Goal: Task Accomplishment & Management: Use online tool/utility

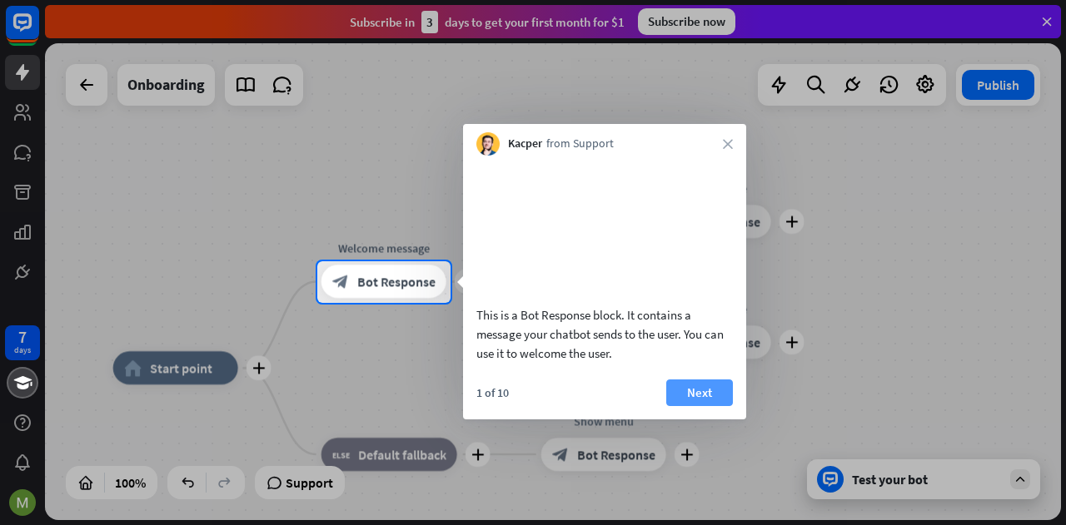
click at [677, 406] on button "Next" at bounding box center [699, 393] width 67 height 27
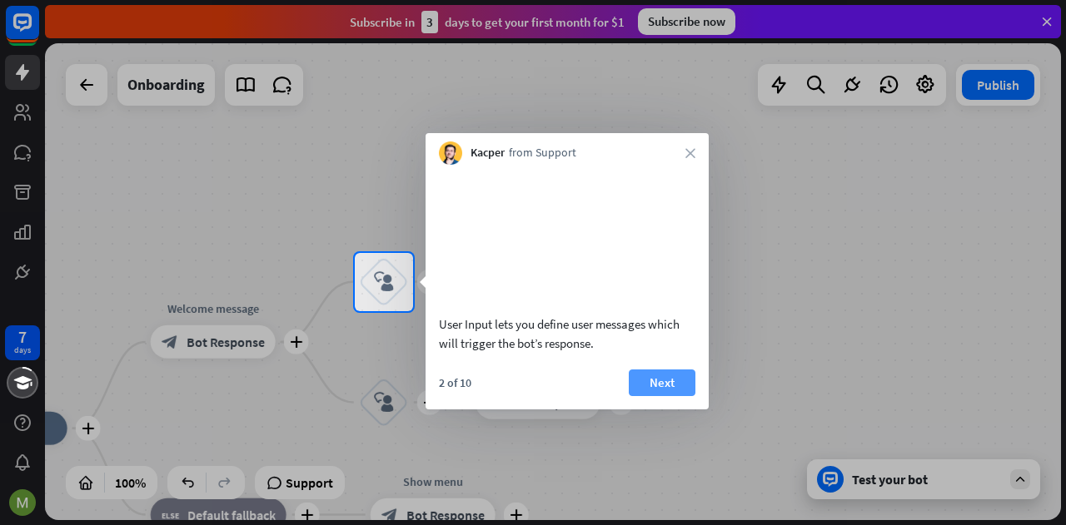
click at [677, 396] on button "Next" at bounding box center [662, 383] width 67 height 27
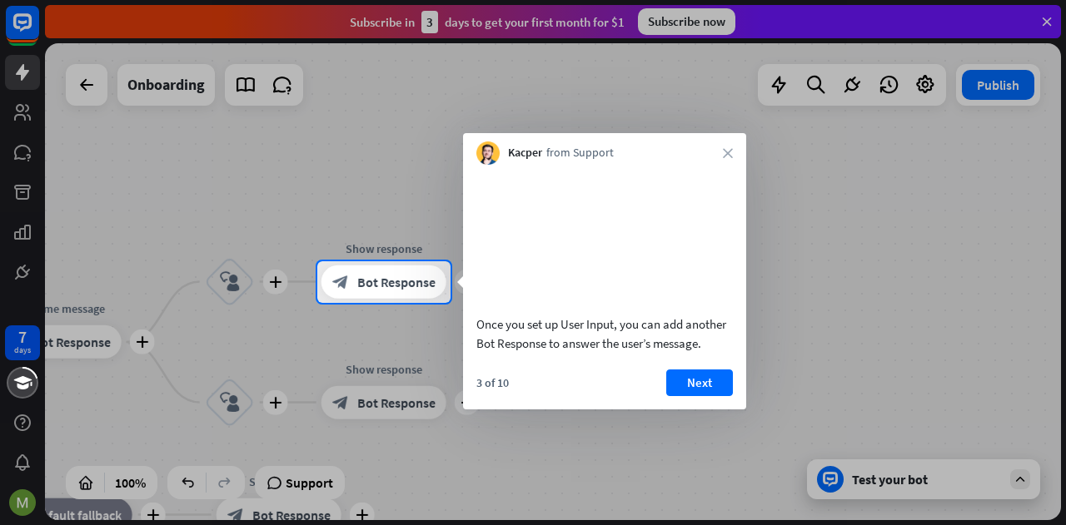
click at [677, 396] on button "Next" at bounding box center [699, 383] width 67 height 27
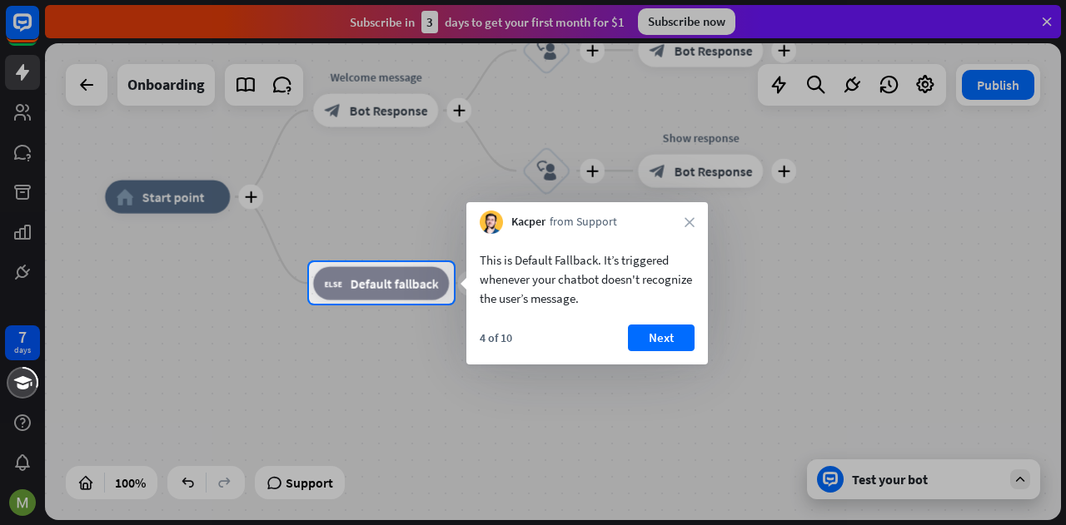
drag, startPoint x: 625, startPoint y: 423, endPoint x: 683, endPoint y: 414, distance: 58.2
click at [683, 414] on div at bounding box center [533, 262] width 1066 height 525
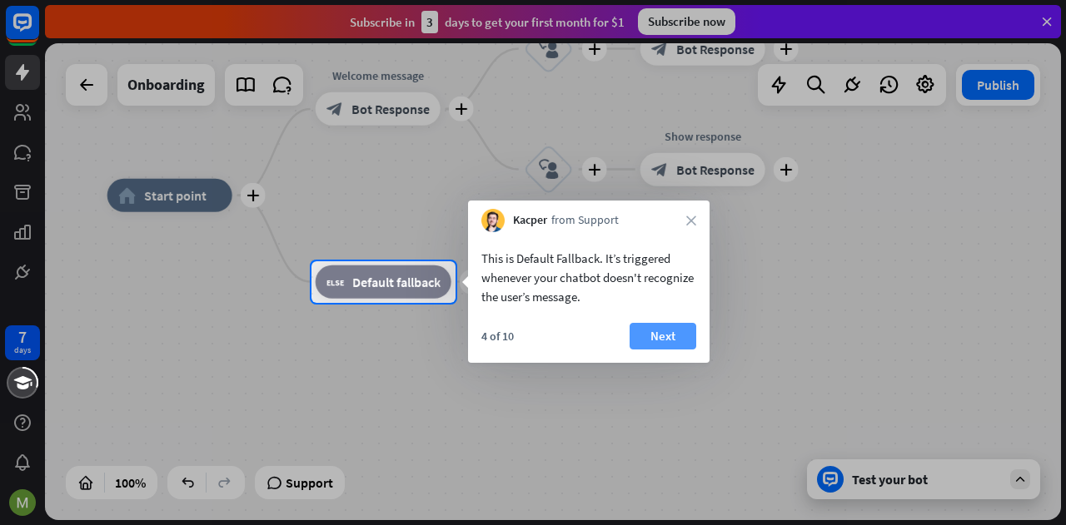
click at [667, 335] on button "Next" at bounding box center [662, 336] width 67 height 27
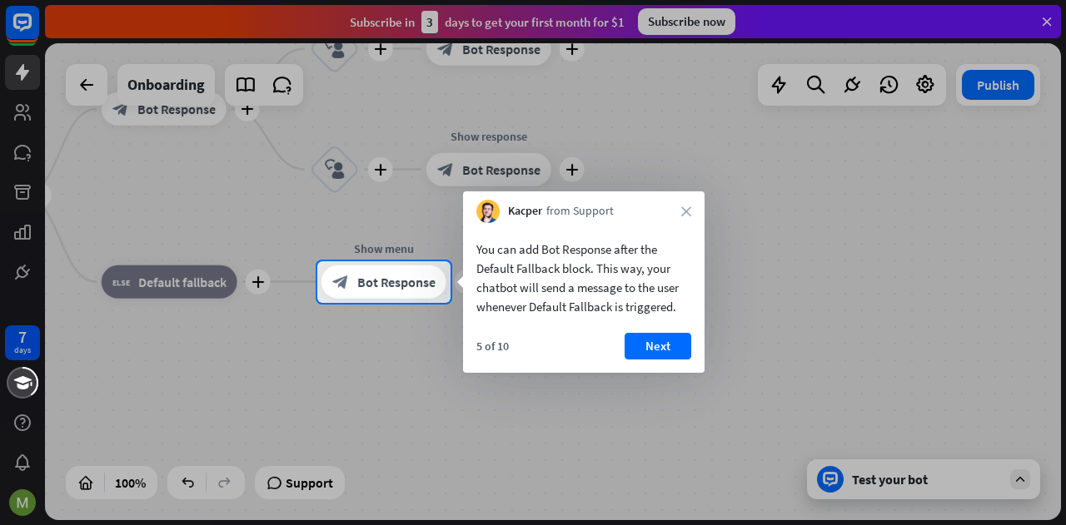
click at [667, 335] on button "Next" at bounding box center [657, 346] width 67 height 27
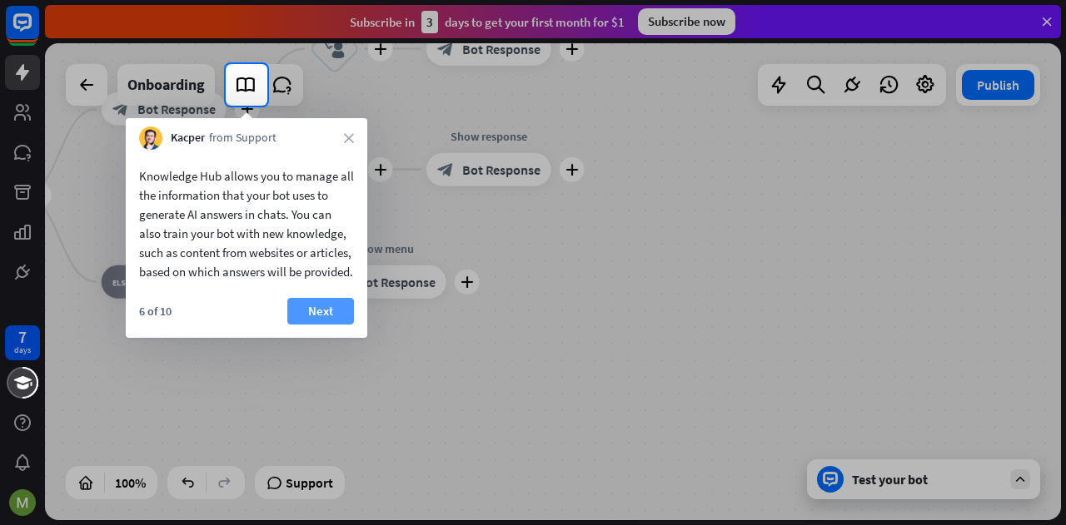
click at [343, 325] on button "Next" at bounding box center [320, 311] width 67 height 27
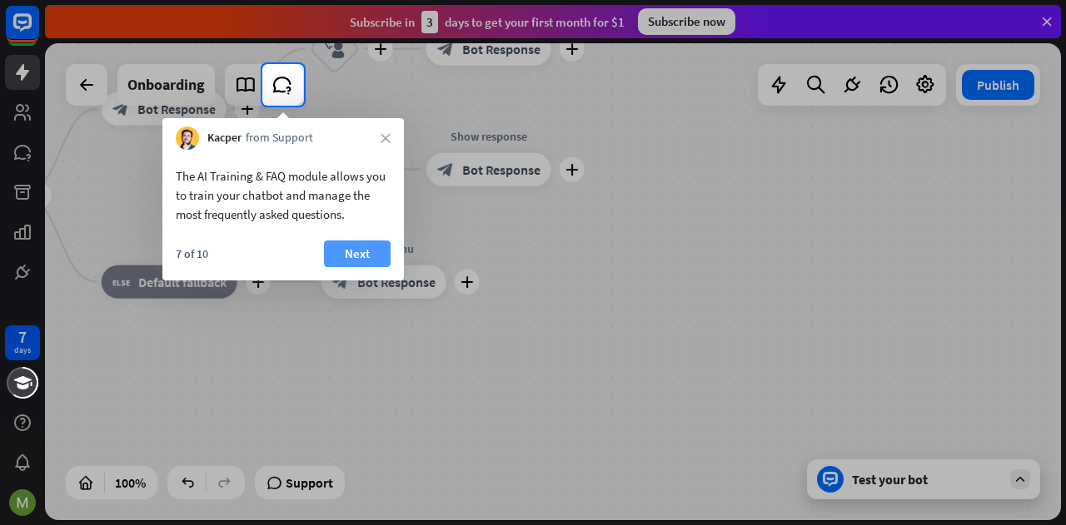
click at [369, 256] on button "Next" at bounding box center [357, 254] width 67 height 27
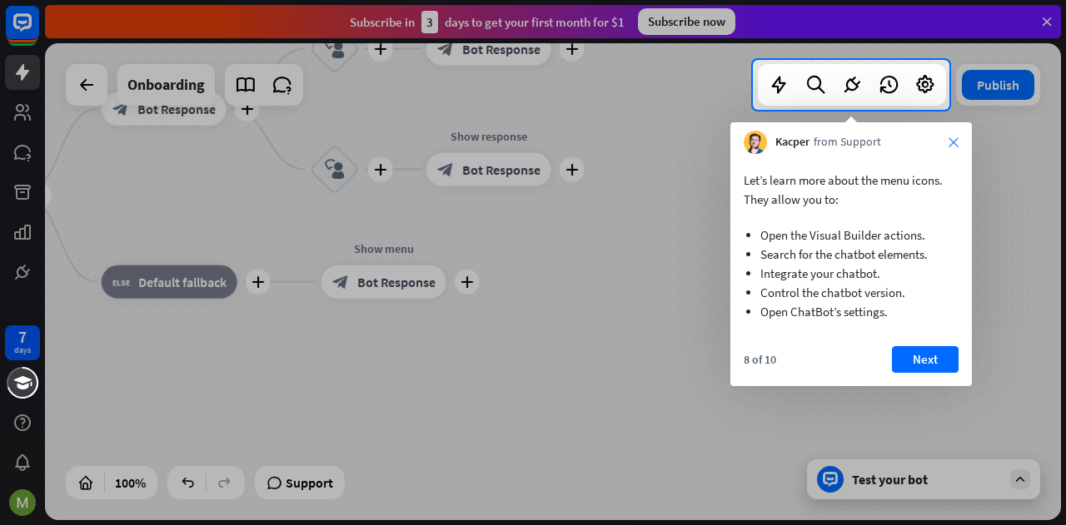
click at [952, 142] on icon "close" at bounding box center [953, 142] width 10 height 10
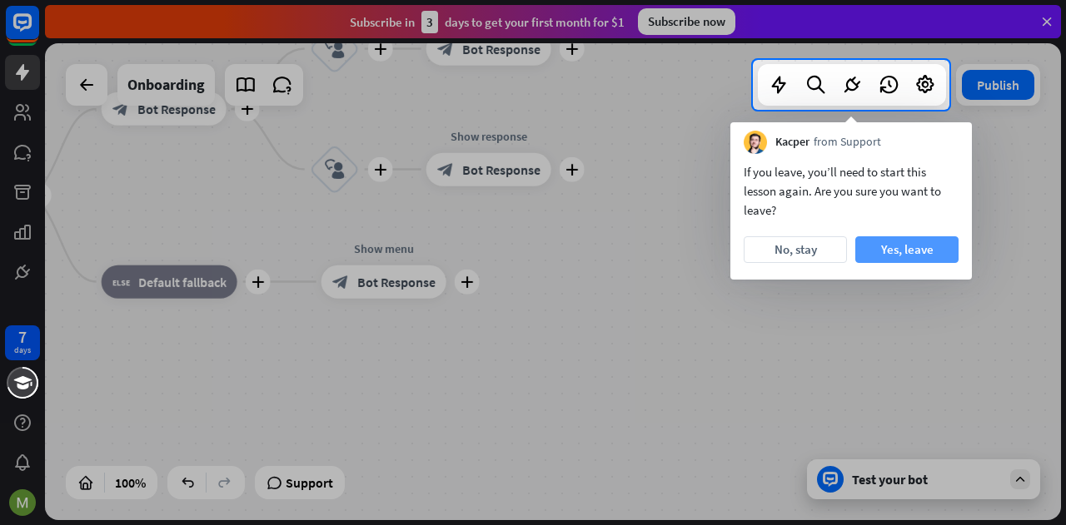
click at [872, 248] on button "Yes, leave" at bounding box center [906, 249] width 103 height 27
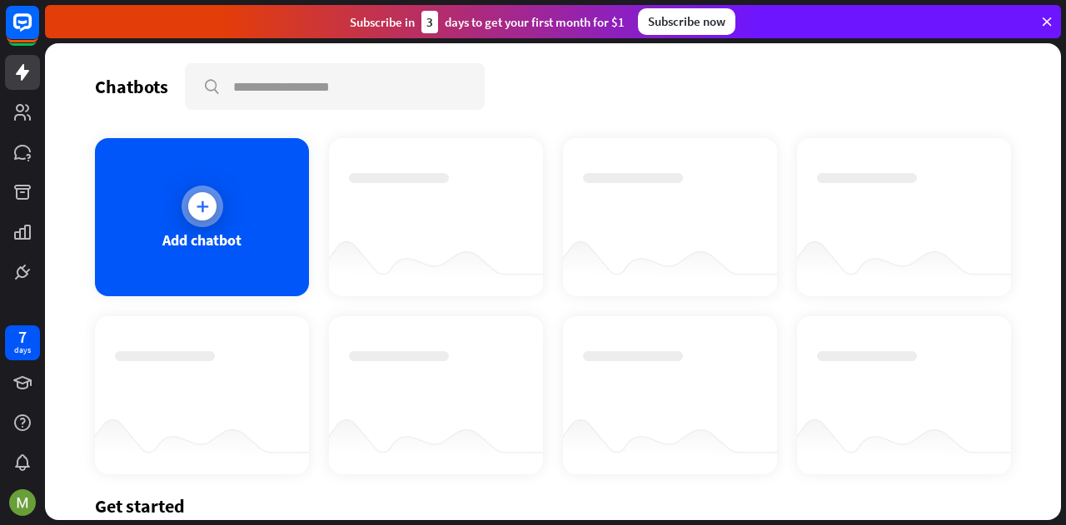
click at [259, 236] on div "Add chatbot" at bounding box center [202, 217] width 214 height 158
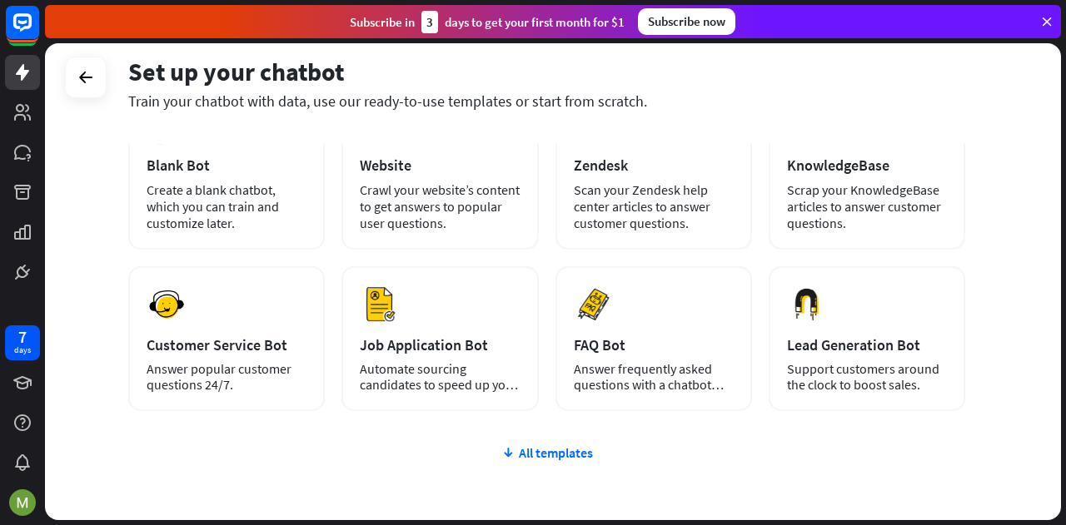
scroll to position [166, 0]
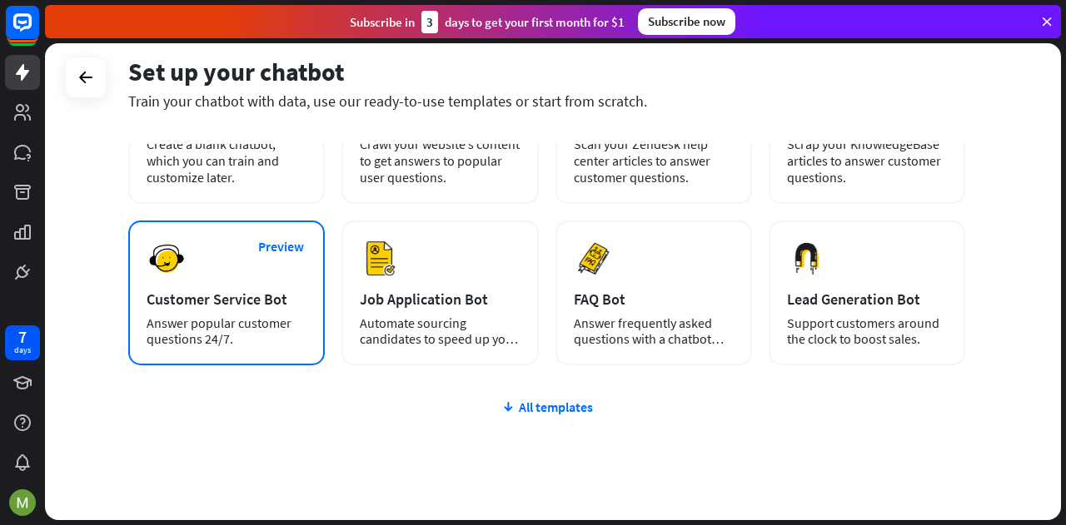
click at [289, 295] on div "Customer Service Bot" at bounding box center [227, 299] width 160 height 19
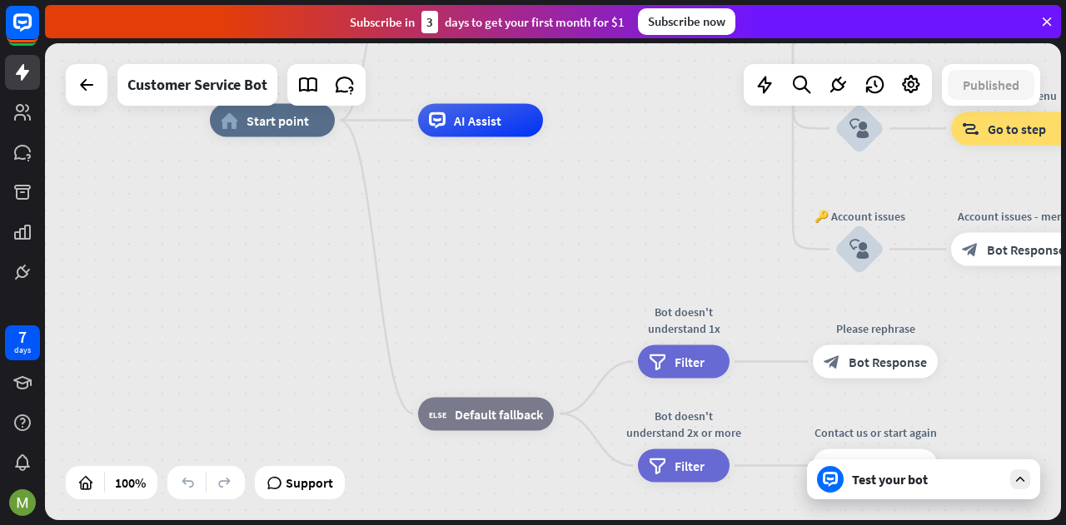
drag, startPoint x: 663, startPoint y: 395, endPoint x: 555, endPoint y: 193, distance: 228.7
click at [626, 224] on div "home_2 Start point Welcome message block_bot_response Bot Response 🔙 Main menu …" at bounding box center [718, 359] width 1016 height 477
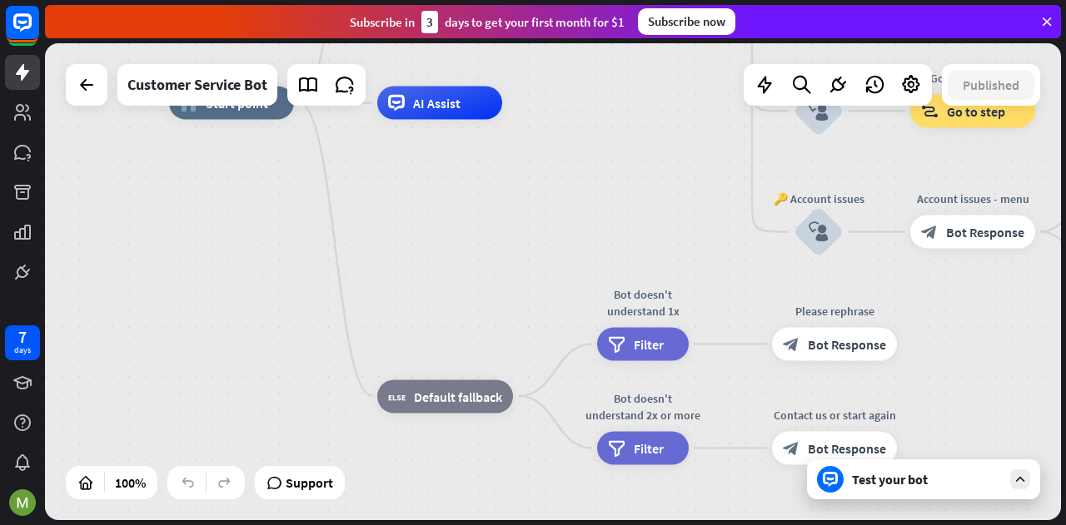
drag, startPoint x: 555, startPoint y: 193, endPoint x: 586, endPoint y: 192, distance: 30.8
click at [544, 189] on div "home_2 Start point Welcome message block_bot_response Bot Response 🔙 Main menu …" at bounding box center [677, 341] width 1016 height 477
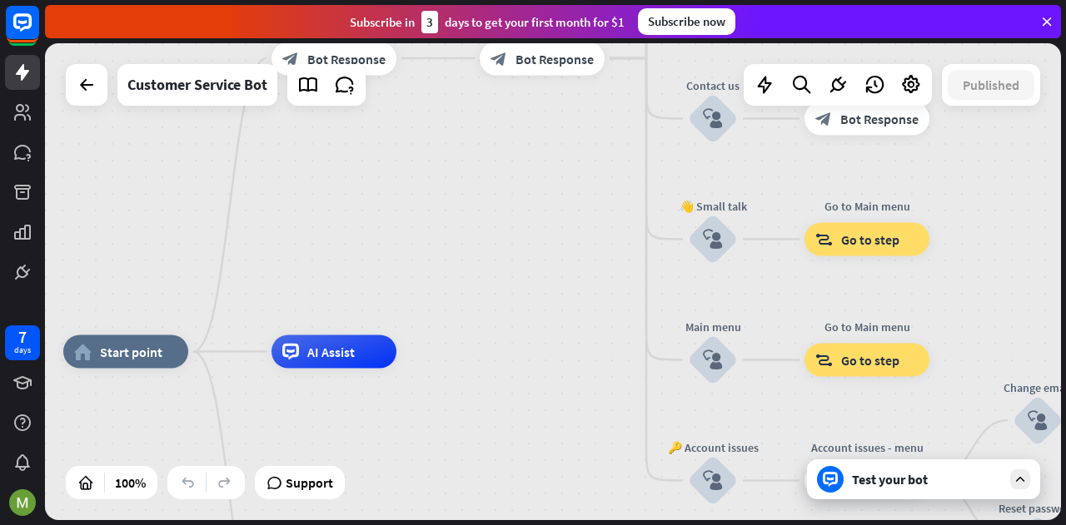
drag, startPoint x: 654, startPoint y: 195, endPoint x: 549, endPoint y: 441, distance: 267.8
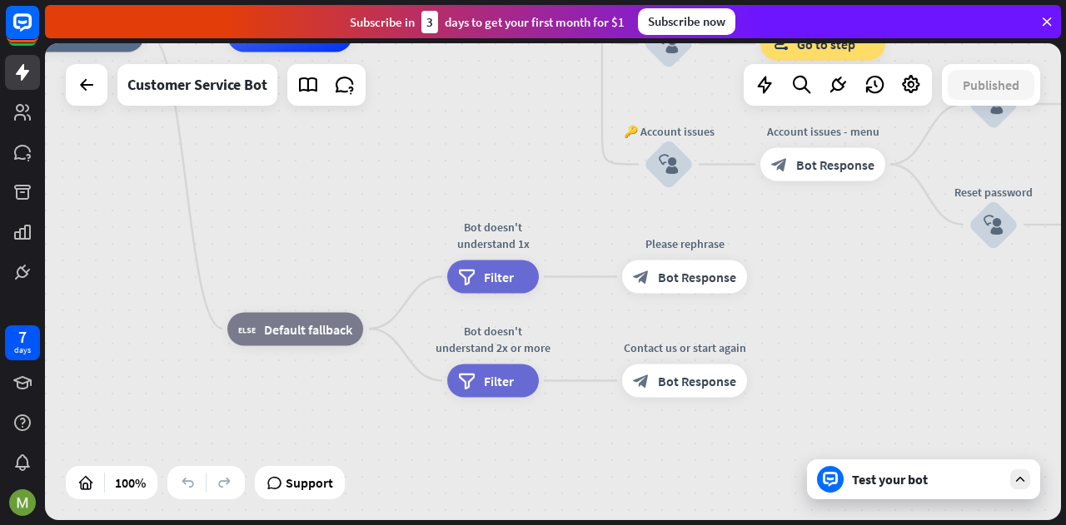
drag, startPoint x: 586, startPoint y: 284, endPoint x: 518, endPoint y: -32, distance: 322.8
click at [518, 0] on html "7 days close Product Help First steps Get started with ChatBot Help Center Foll…" at bounding box center [533, 262] width 1066 height 525
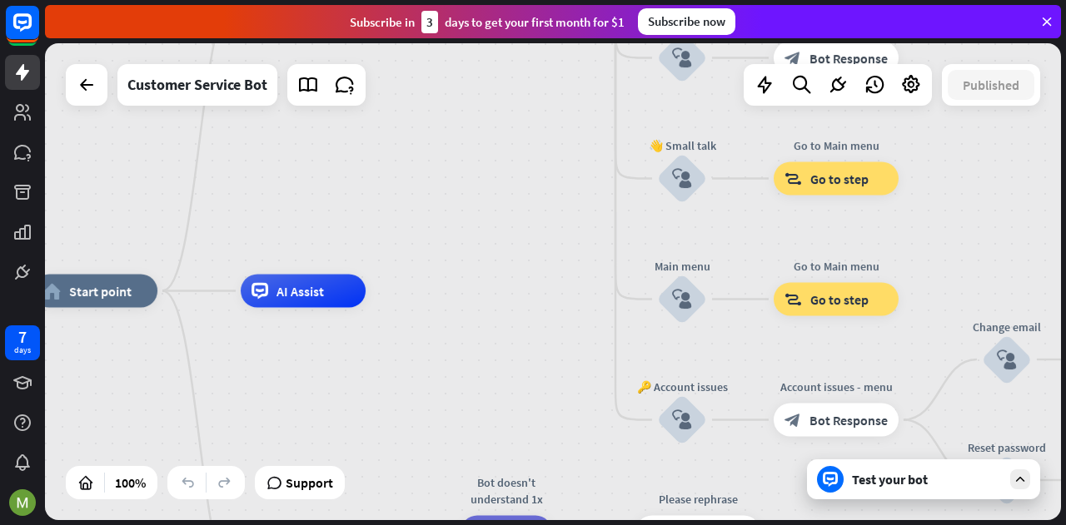
drag, startPoint x: 544, startPoint y: 173, endPoint x: 559, endPoint y: 360, distance: 187.0
click at [558, 415] on div "home_2 Start point Welcome message block_bot_response Bot Response 🔙 Main menu …" at bounding box center [540, 529] width 1016 height 477
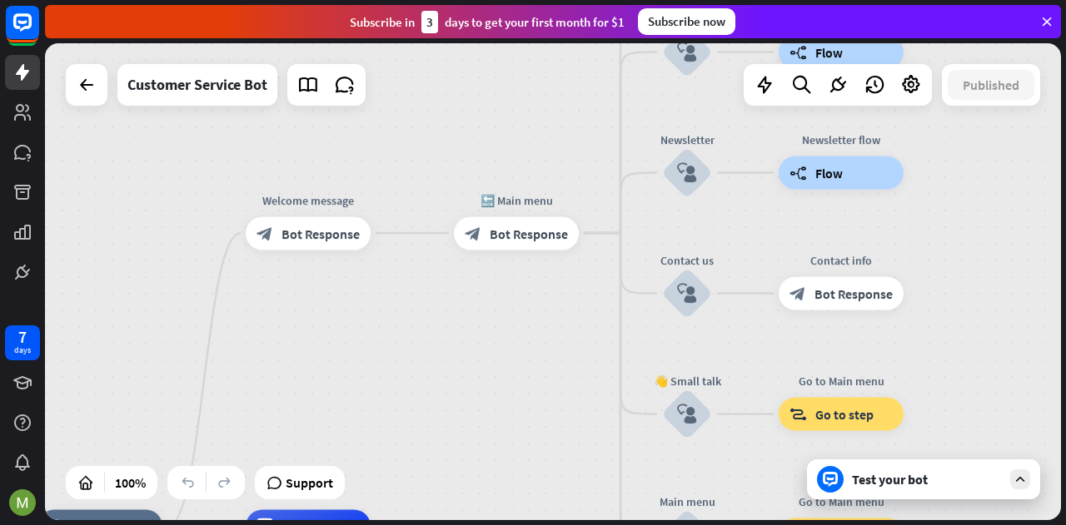
drag, startPoint x: 519, startPoint y: 227, endPoint x: 523, endPoint y: 430, distance: 202.3
click at [523, 459] on div "home_2 Start point Welcome message block_bot_response Bot Response 🔙 Main menu …" at bounding box center [553, 281] width 1016 height 477
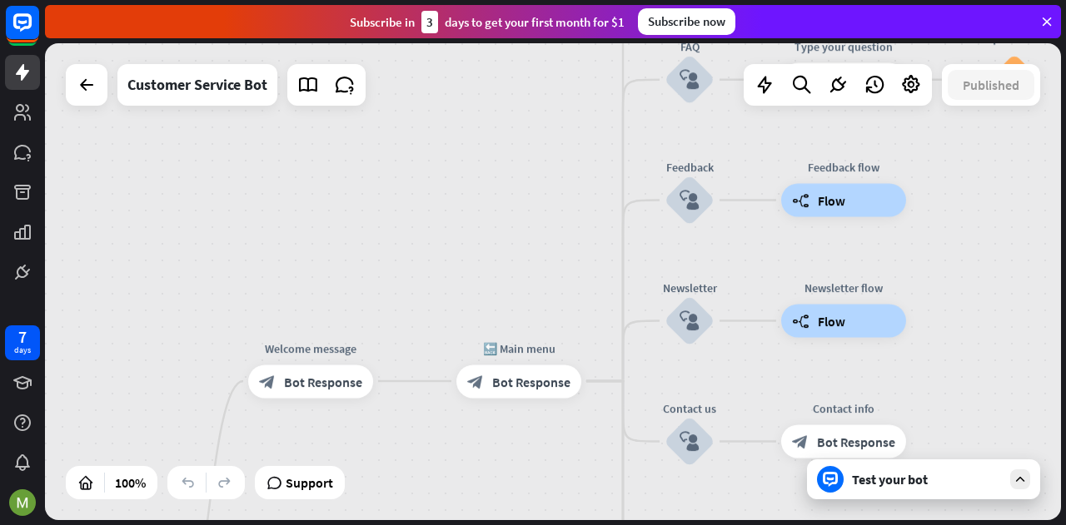
drag, startPoint x: 522, startPoint y: 332, endPoint x: 529, endPoint y: 417, distance: 85.2
click at [524, 480] on div "home_2 Start point Welcome message block_bot_response Bot Response 🔙 Main menu …" at bounding box center [553, 281] width 1016 height 477
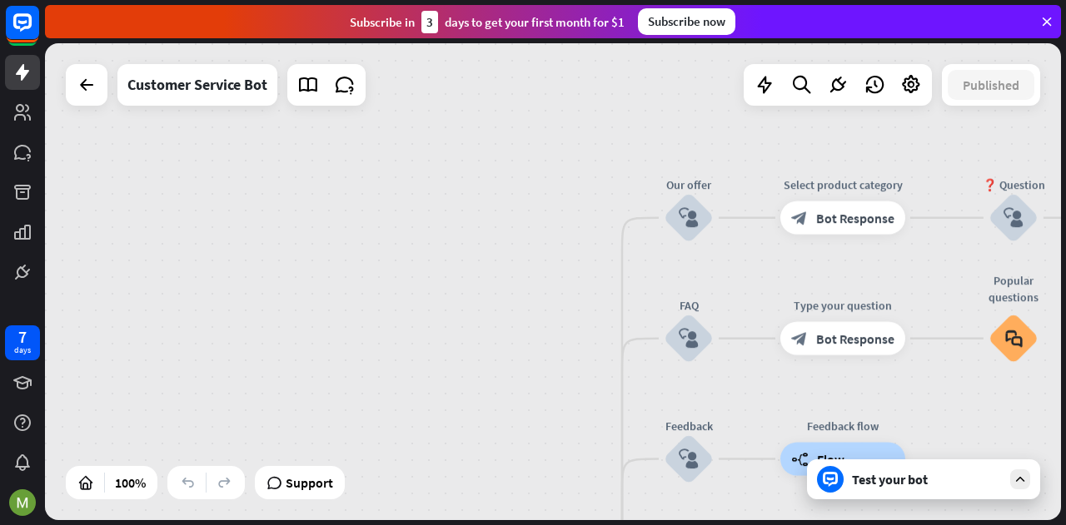
drag, startPoint x: 540, startPoint y: 331, endPoint x: 549, endPoint y: 450, distance: 119.3
click at [540, 524] on html "7 days close Product Help First steps Get started with ChatBot Help Center Foll…" at bounding box center [533, 262] width 1066 height 525
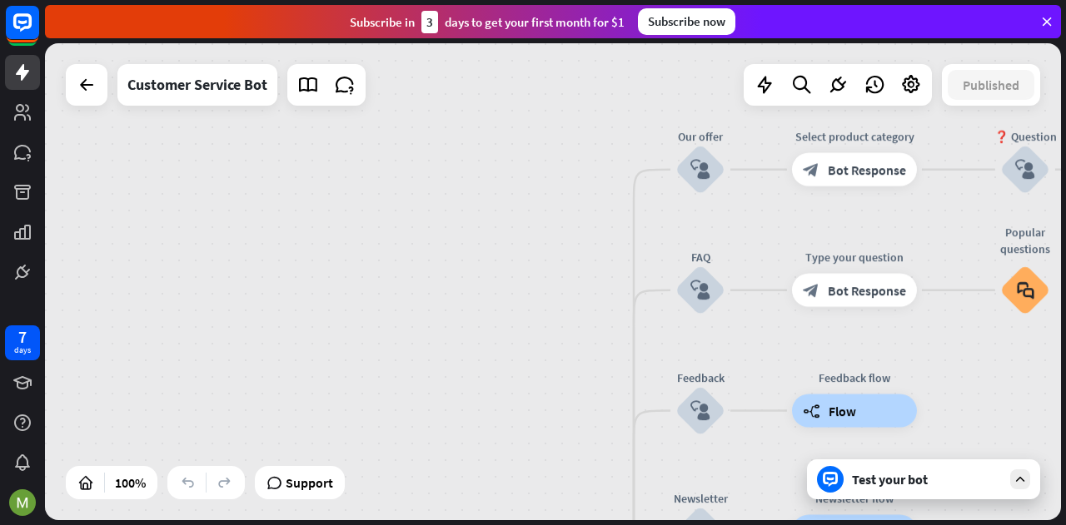
drag, startPoint x: 549, startPoint y: 415, endPoint x: 559, endPoint y: 389, distance: 28.8
click at [559, 389] on div "home_2 Start point Welcome message block_bot_response Bot Response 🔙 Main menu …" at bounding box center [553, 281] width 1016 height 477
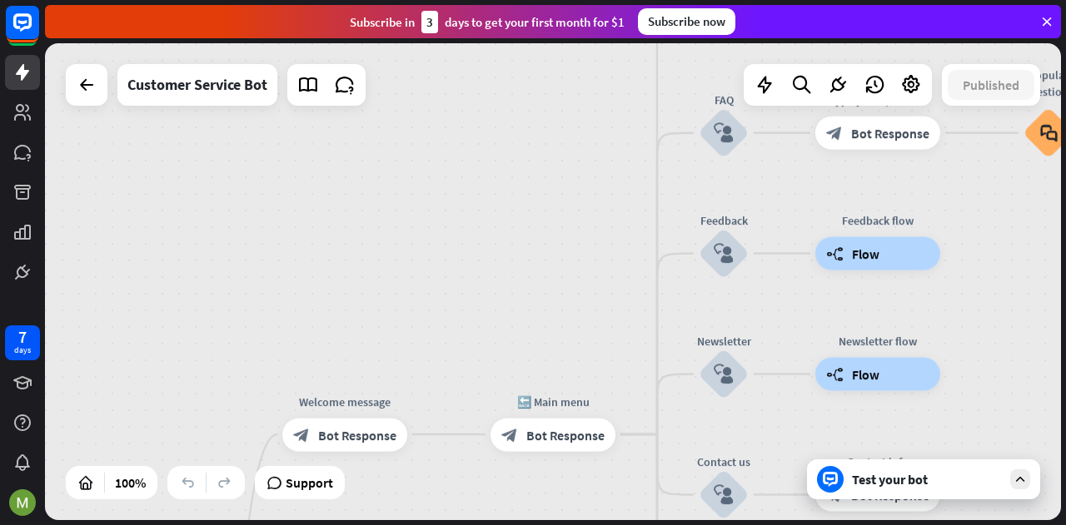
drag, startPoint x: 556, startPoint y: 455, endPoint x: 579, endPoint y: 297, distance: 159.1
click at [579, 297] on div "home_2 Start point Welcome message block_bot_response Bot Response 🔙 Main menu …" at bounding box center [553, 281] width 1016 height 477
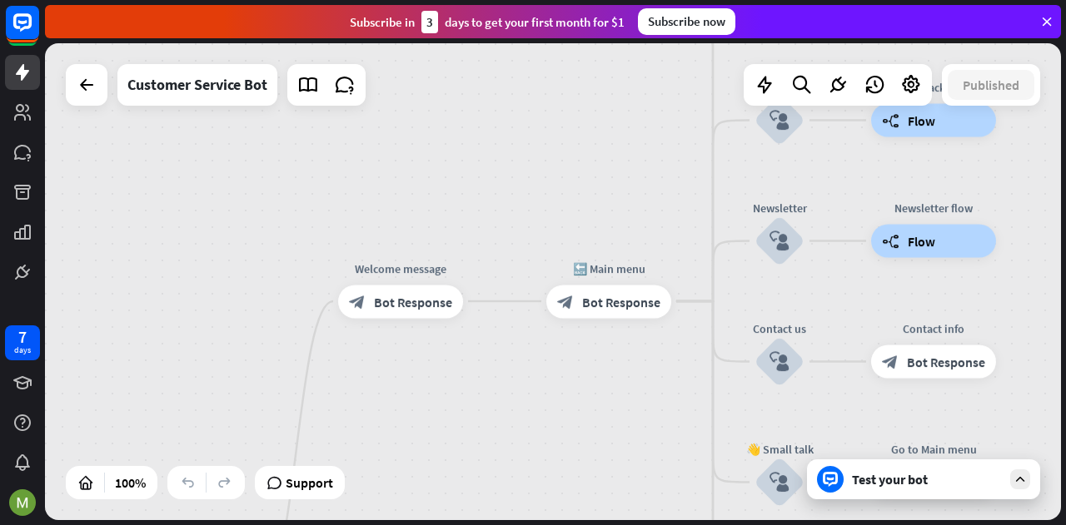
drag, startPoint x: 497, startPoint y: 375, endPoint x: 555, endPoint y: 223, distance: 162.3
click at [555, 223] on div "home_2 Start point Welcome message block_bot_response Bot Response 🔙 Main menu …" at bounding box center [553, 281] width 1016 height 477
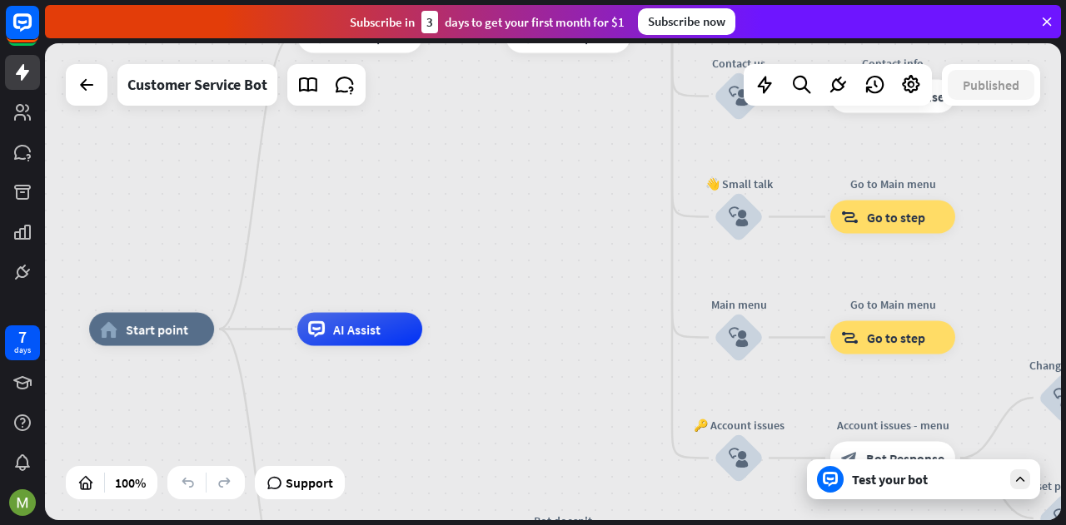
drag, startPoint x: 558, startPoint y: 430, endPoint x: 514, endPoint y: 182, distance: 251.0
click at [514, 182] on div "home_2 Start point Welcome message block_bot_response Bot Response 🔙 Main menu …" at bounding box center [553, 281] width 1016 height 477
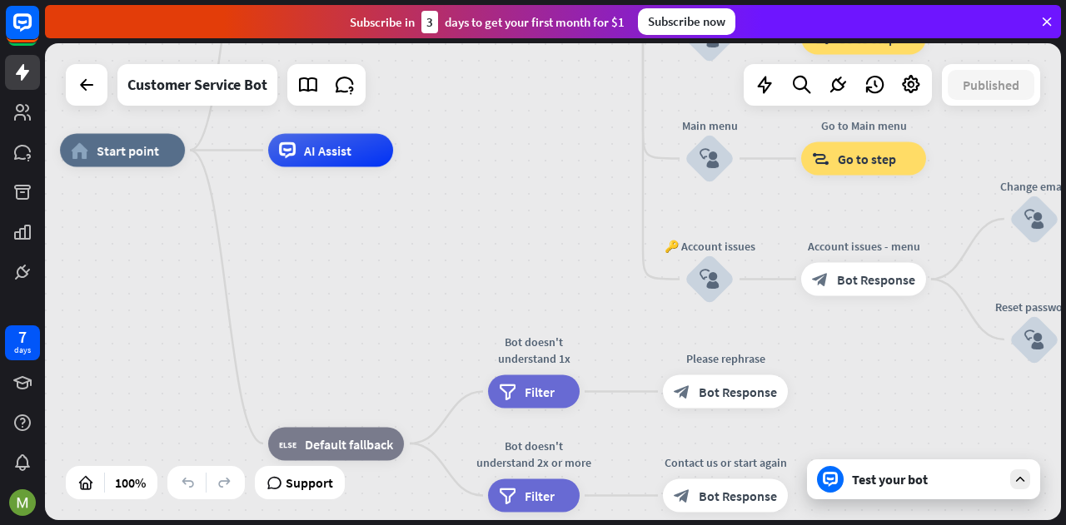
drag, startPoint x: 542, startPoint y: 344, endPoint x: 513, endPoint y: 165, distance: 181.3
click at [513, 165] on div "home_2 Start point Welcome message block_bot_response Bot Response 🔙 Main menu …" at bounding box center [568, 389] width 1016 height 477
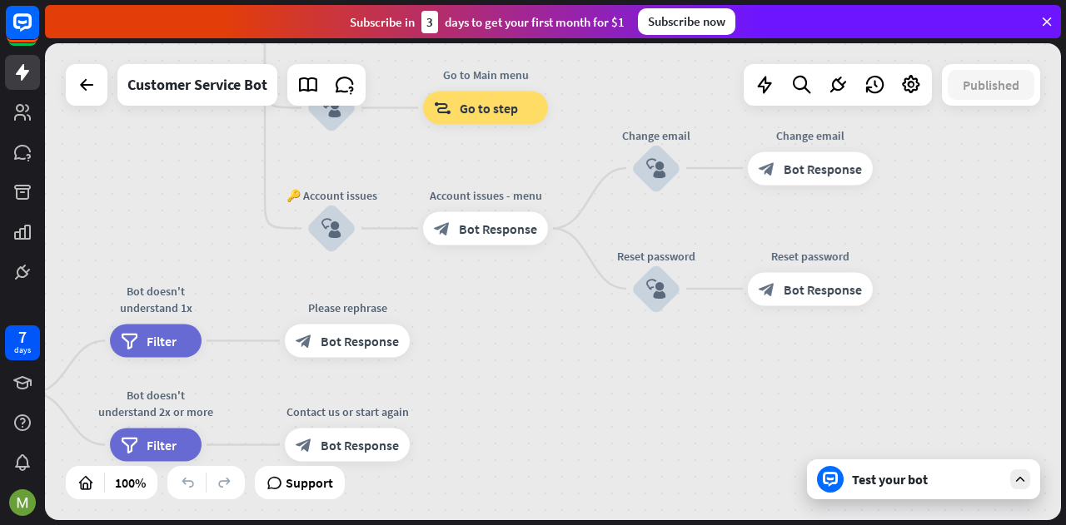
drag, startPoint x: 352, startPoint y: 125, endPoint x: 276, endPoint y: 201, distance: 107.7
click at [127, 144] on div "home_2 Start point Welcome message block_bot_response Bot Response 🔙 Main menu …" at bounding box center [190, 338] width 1016 height 477
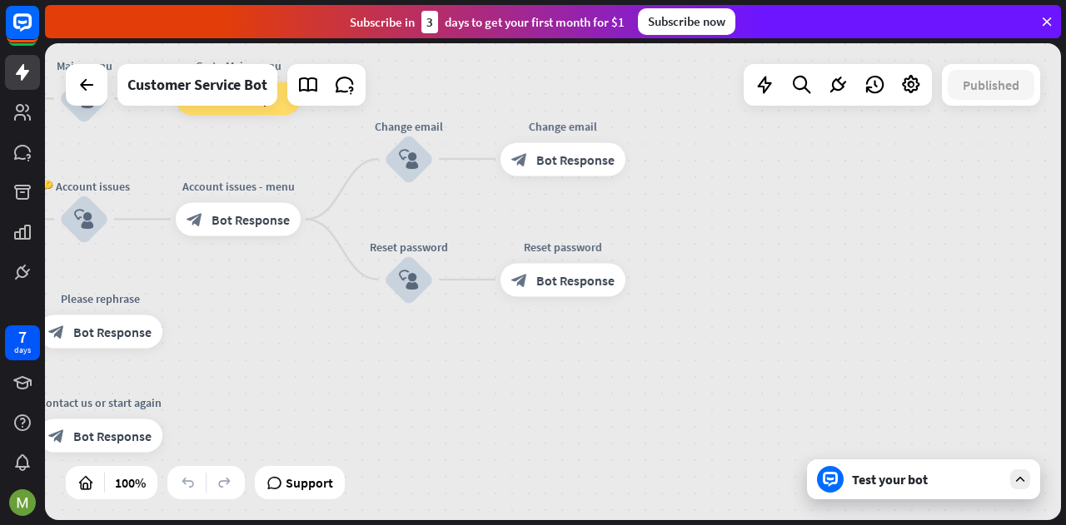
drag, startPoint x: 730, startPoint y: 365, endPoint x: 458, endPoint y: 351, distance: 272.6
click at [460, 352] on div "home_2 Start point Welcome message block_bot_response Bot Response 🔙 Main menu …" at bounding box center [553, 281] width 1016 height 477
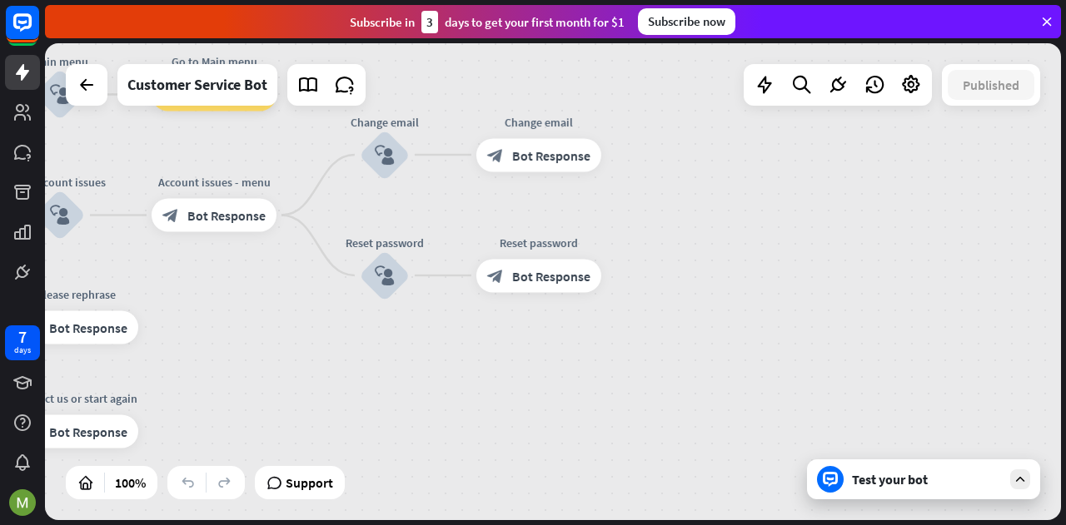
drag, startPoint x: 616, startPoint y: 351, endPoint x: 640, endPoint y: 446, distance: 97.9
click at [640, 451] on div "home_2 Start point Welcome message block_bot_response Bot Response 🔙 Main menu …" at bounding box center [553, 281] width 1016 height 477
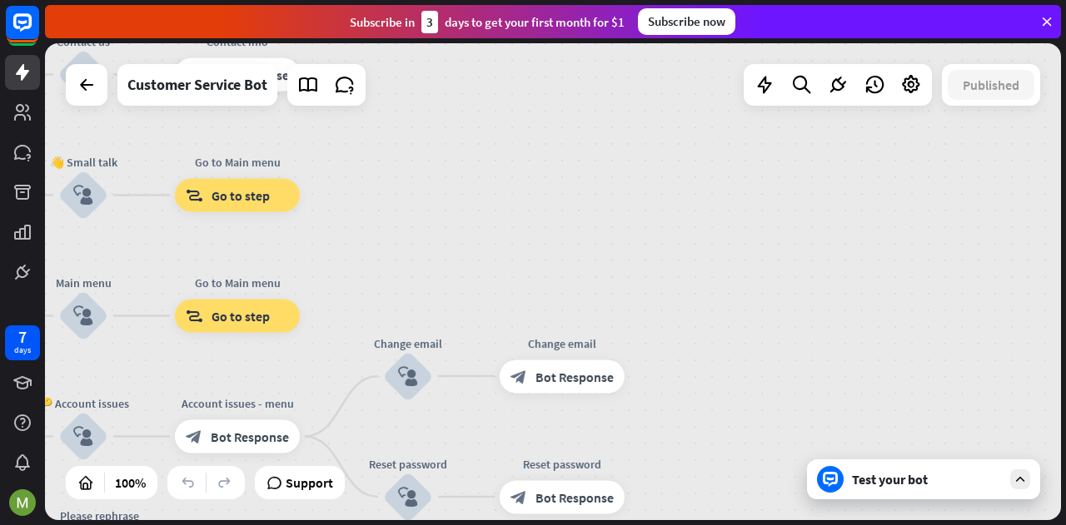
drag, startPoint x: 649, startPoint y: 326, endPoint x: 673, endPoint y: 520, distance: 195.6
click at [672, 524] on html "7 days close Product Help First steps Get started with ChatBot Help Center Foll…" at bounding box center [533, 262] width 1066 height 525
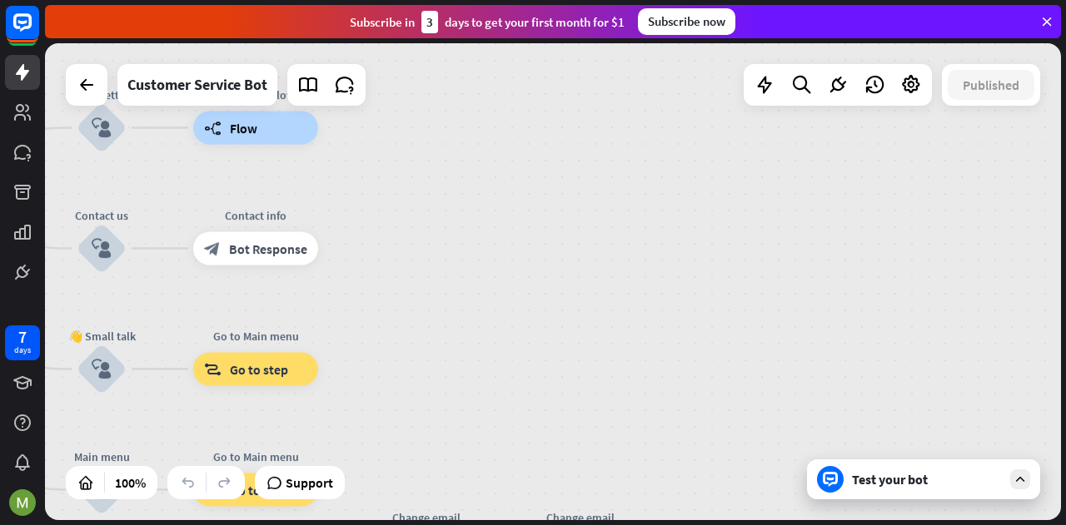
drag, startPoint x: 671, startPoint y: 337, endPoint x: 689, endPoint y: 516, distance: 179.9
click at [689, 516] on div "home_2 Start point Welcome message block_bot_response Bot Response 🔙 Main menu …" at bounding box center [553, 281] width 1016 height 477
click at [1023, 494] on div "Test your bot" at bounding box center [923, 480] width 233 height 40
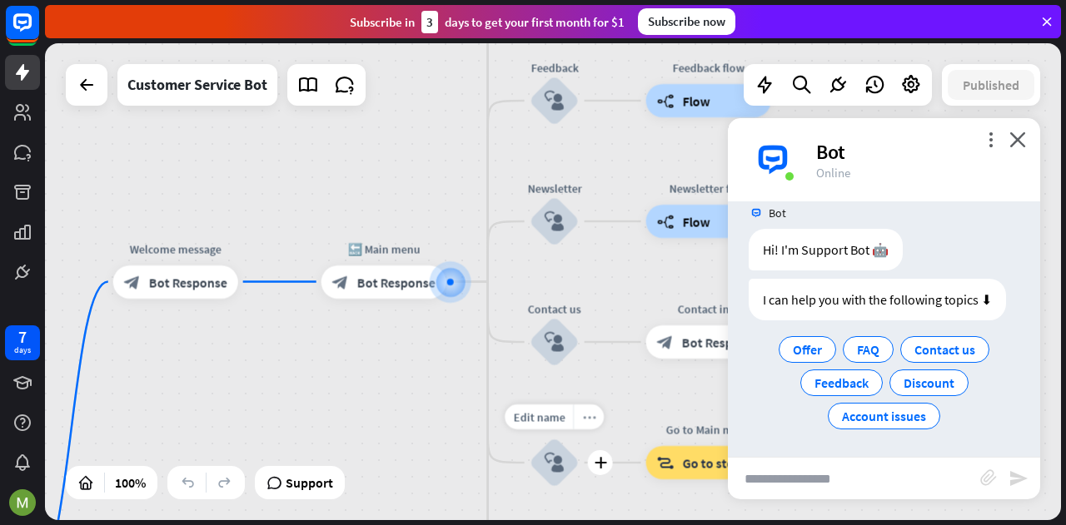
scroll to position [22, 0]
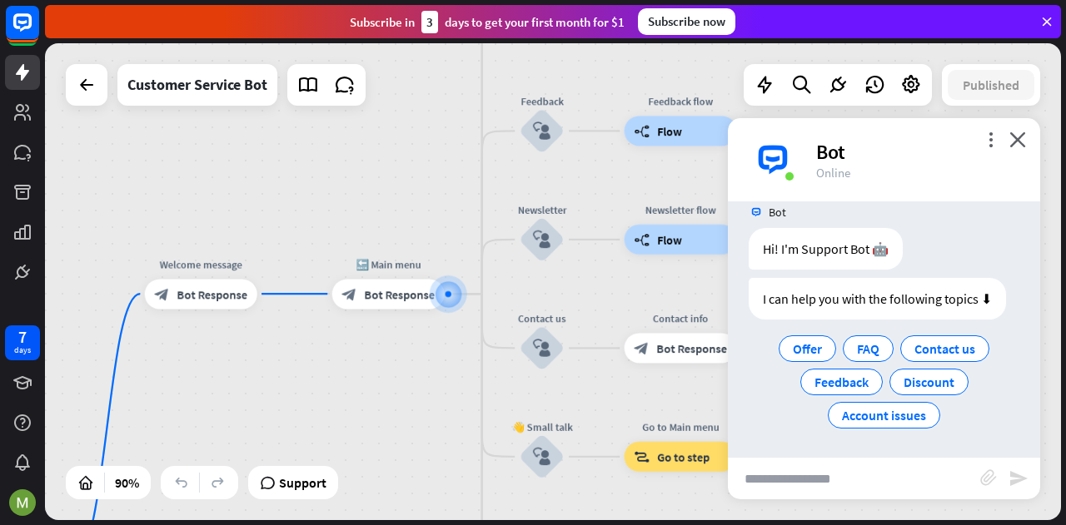
click at [867, 485] on input "text" at bounding box center [854, 479] width 252 height 42
type input "**"
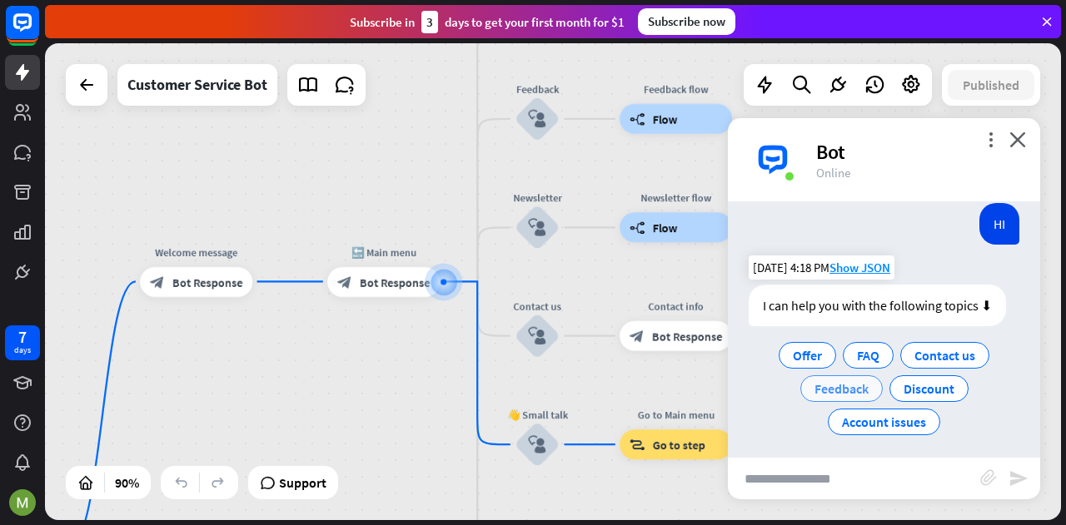
scroll to position [185, 0]
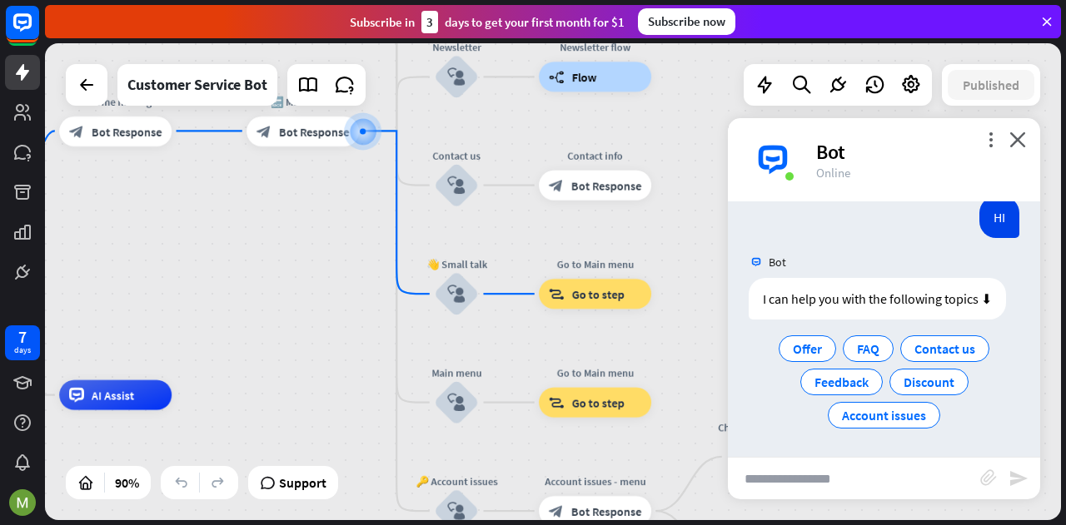
drag, startPoint x: 444, startPoint y: 362, endPoint x: 363, endPoint y: 211, distance: 171.0
click at [363, 211] on div "home_2 Start point Welcome message block_bot_response Bot Response 🔙 Main menu …" at bounding box center [553, 281] width 1016 height 477
click at [842, 411] on span "Account issues" at bounding box center [884, 415] width 84 height 17
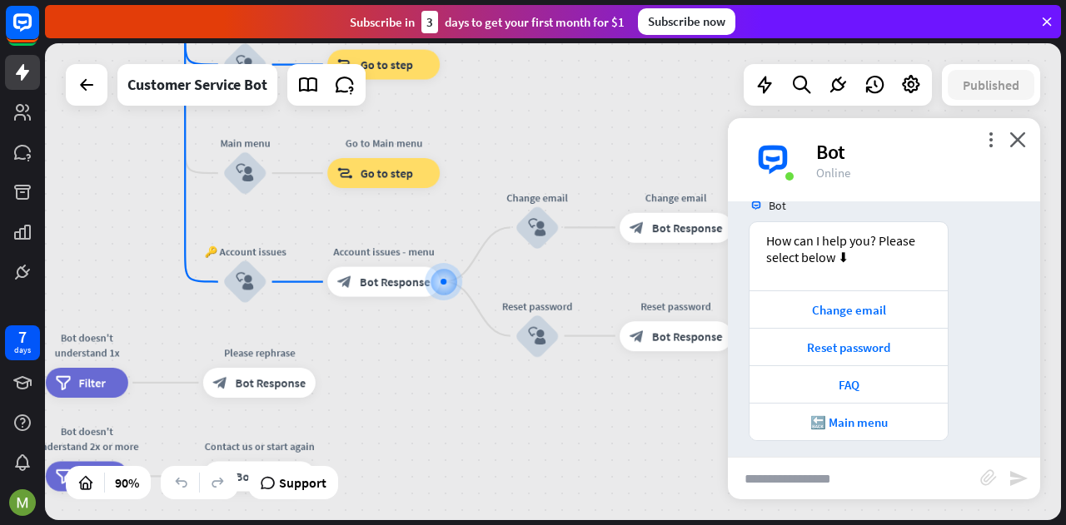
scroll to position [414, 0]
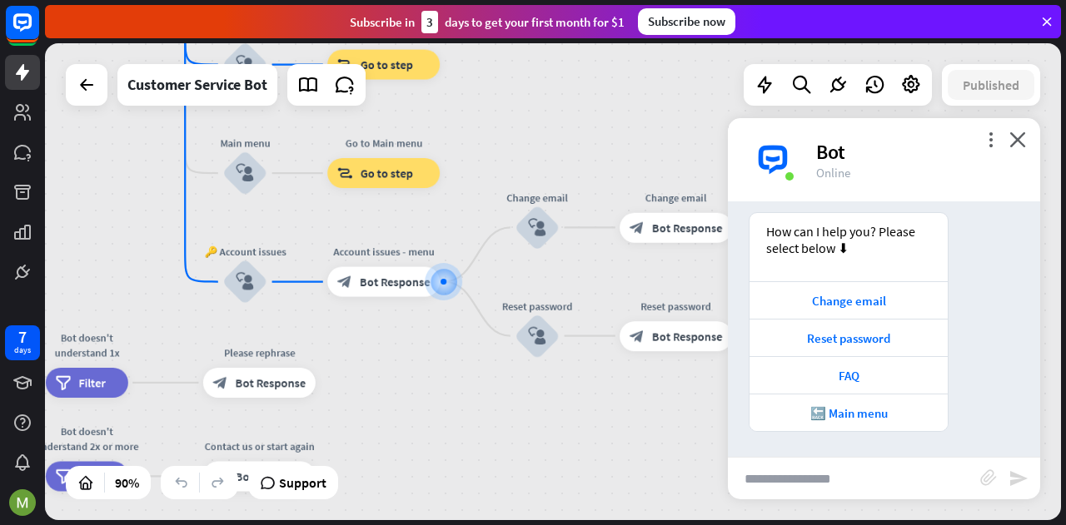
drag, startPoint x: 842, startPoint y: 395, endPoint x: 977, endPoint y: 360, distance: 139.1
drag, startPoint x: 977, startPoint y: 360, endPoint x: 1021, endPoint y: 381, distance: 48.8
click at [1021, 381] on div "How can I help you? Please select below ⬇ Change email Reset password FAQ 🔙 Mai…" at bounding box center [884, 326] width 312 height 228
click at [843, 304] on div "Change email" at bounding box center [848, 301] width 181 height 16
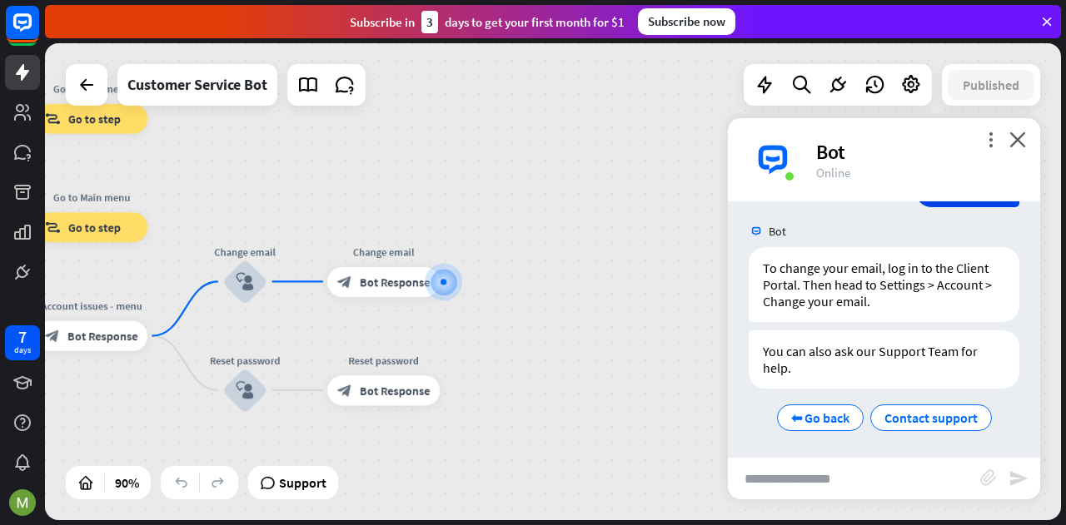
scroll to position [723, 0]
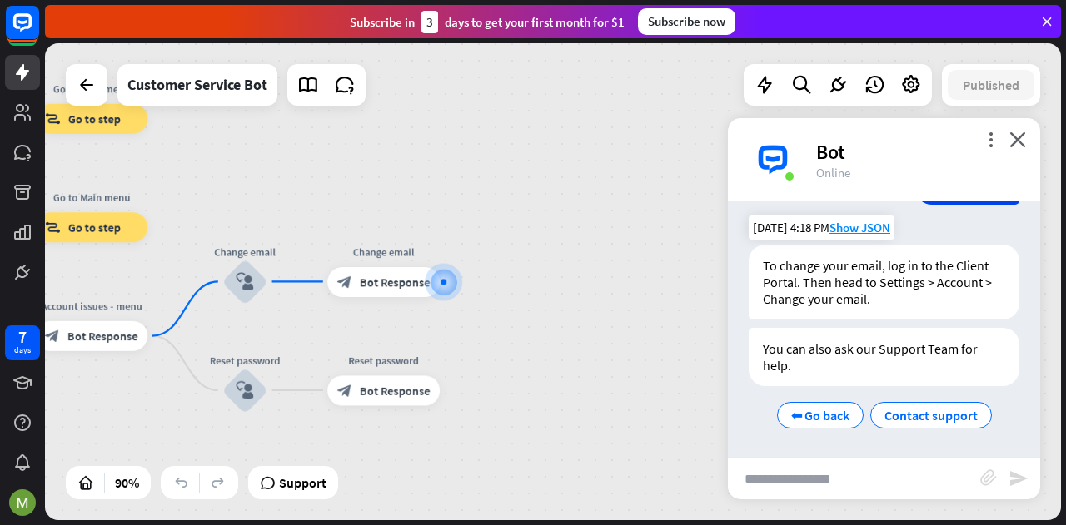
click at [916, 252] on div "To change your email, log in to the Client Portal. Then head to Settings > Acco…" at bounding box center [883, 282] width 271 height 75
click at [885, 226] on span "Show JSON" at bounding box center [859, 228] width 61 height 16
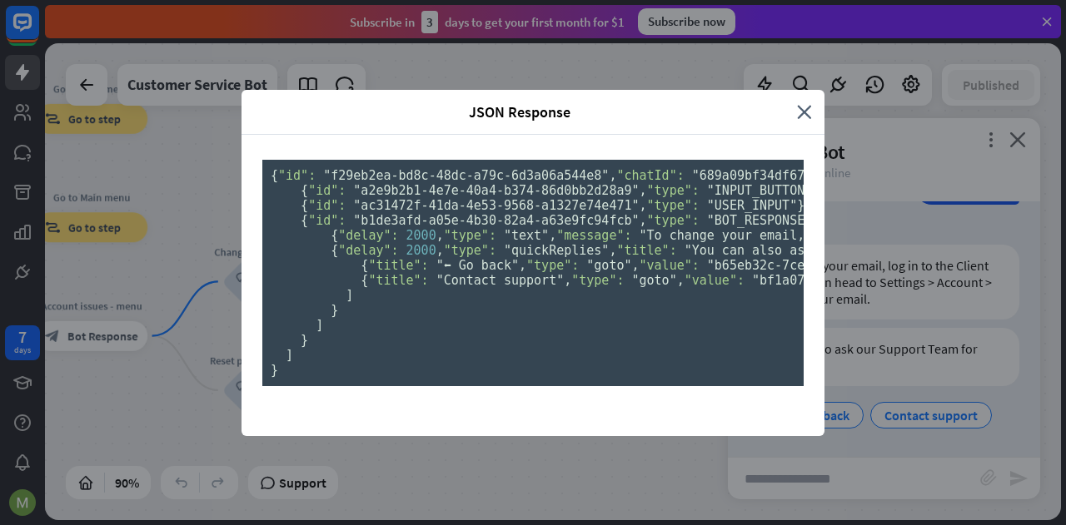
scroll to position [0, 0]
drag, startPoint x: 792, startPoint y: 62, endPoint x: 796, endPoint y: 52, distance: 10.1
click at [797, 102] on icon "close" at bounding box center [804, 111] width 15 height 19
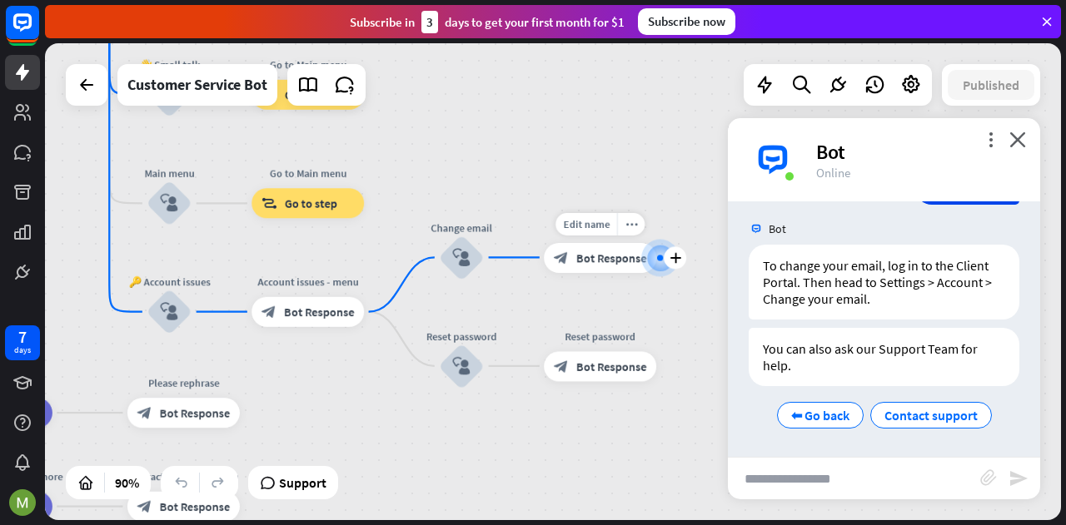
drag, startPoint x: 450, startPoint y: 308, endPoint x: 666, endPoint y: 281, distance: 218.1
click at [656, 272] on div "Edit name more_horiz plus block_bot_response Bot Response" at bounding box center [600, 257] width 112 height 30
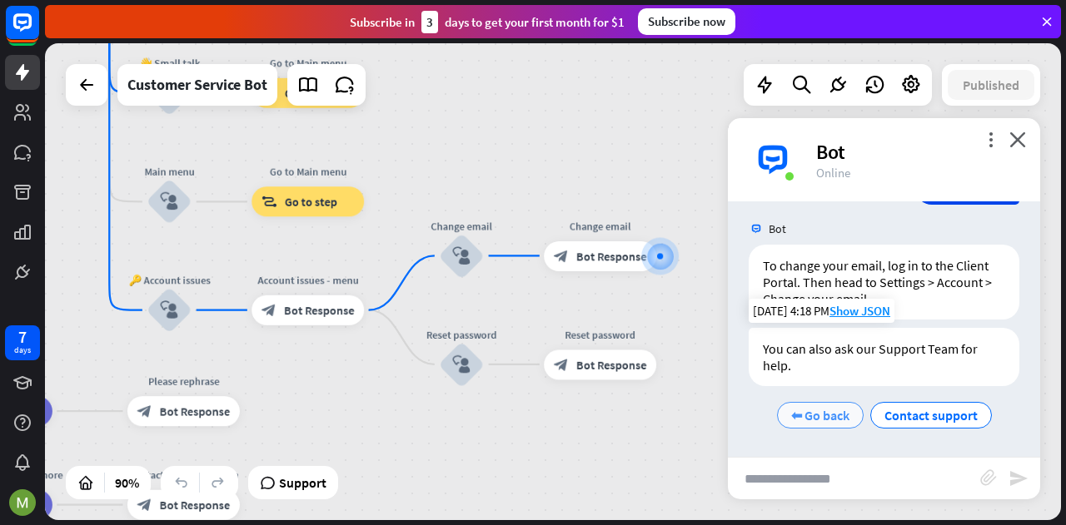
click at [839, 415] on span "⬅ Go back" at bounding box center [820, 415] width 58 height 17
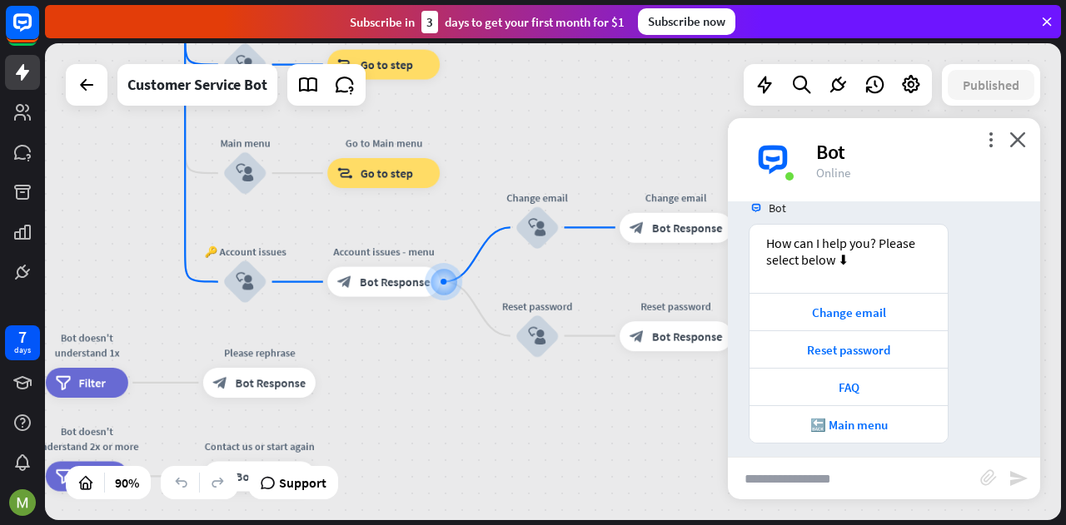
scroll to position [1018, 0]
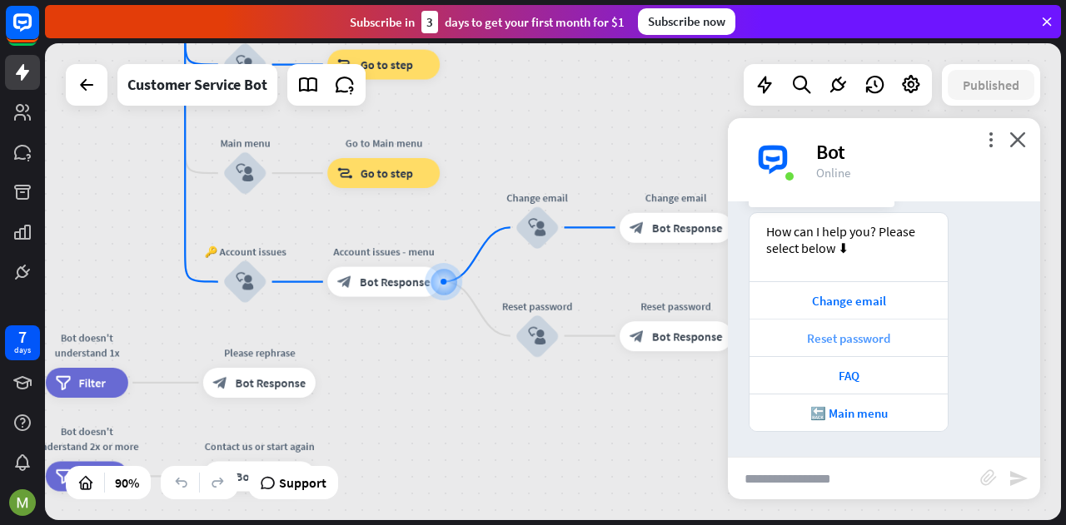
click at [841, 345] on div "Reset password" at bounding box center [848, 338] width 181 height 16
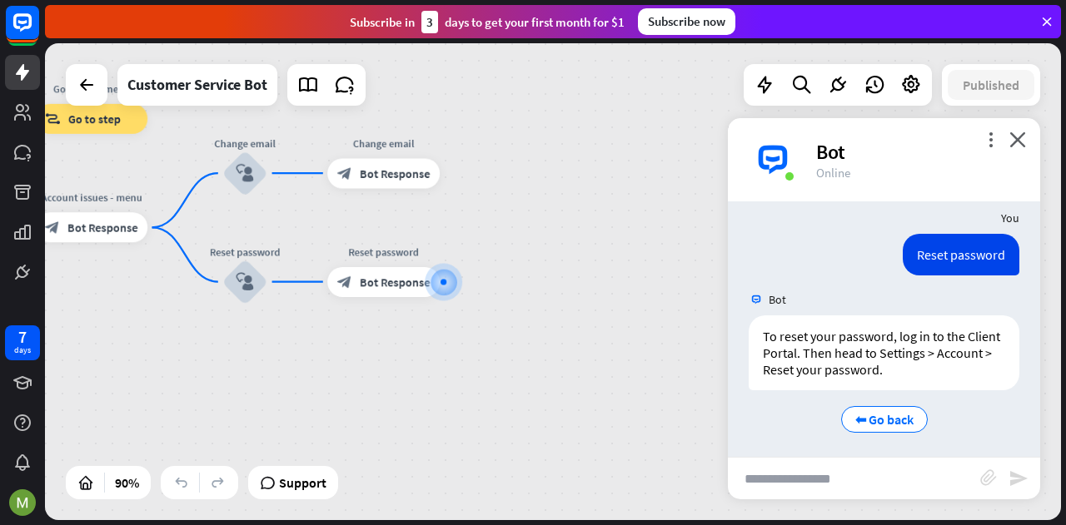
scroll to position [1260, 0]
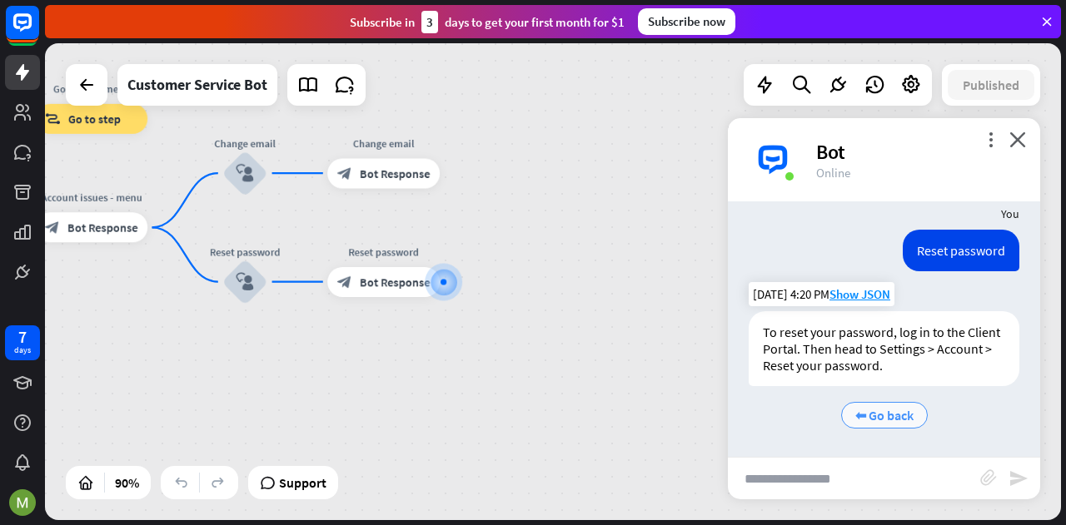
click at [857, 413] on span "⬅ Go back" at bounding box center [884, 415] width 58 height 17
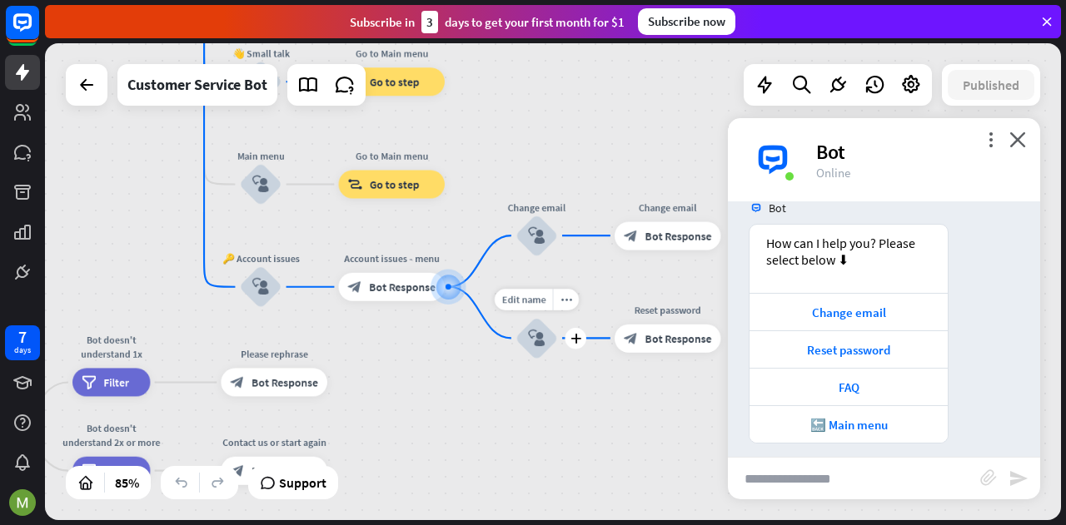
scroll to position [1556, 0]
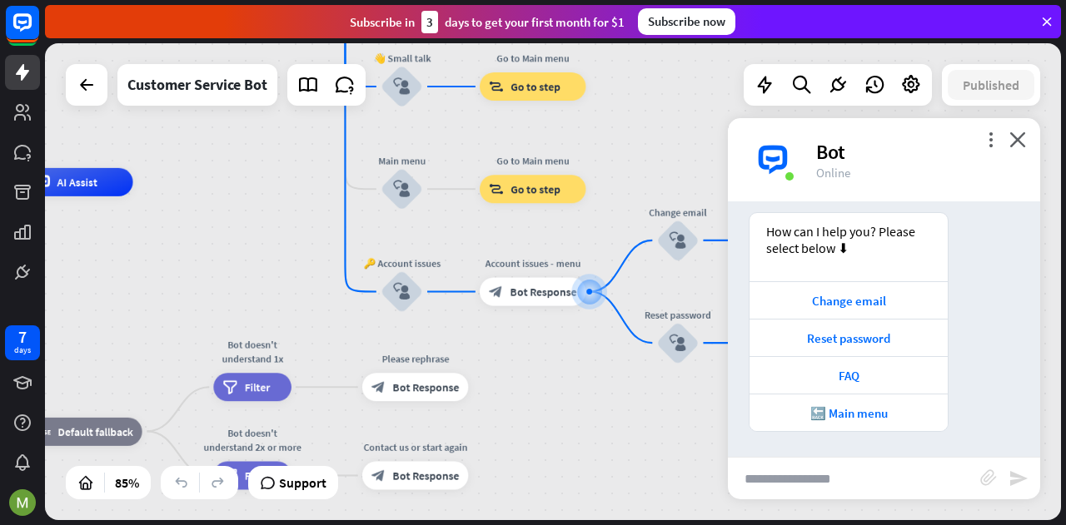
drag, startPoint x: 456, startPoint y: 389, endPoint x: 639, endPoint y: 394, distance: 183.2
click at [617, 398] on div "home_2 Start point Welcome message block_bot_response Bot Response 🔙 Main menu …" at bounding box center [281, 384] width 863 height 405
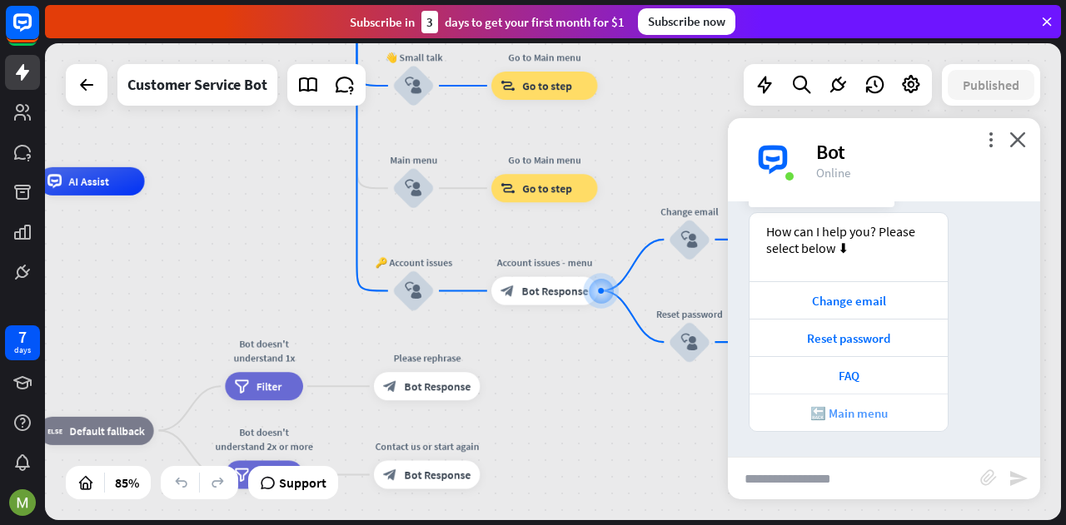
click at [871, 410] on div "🔙 Main menu" at bounding box center [848, 413] width 181 height 16
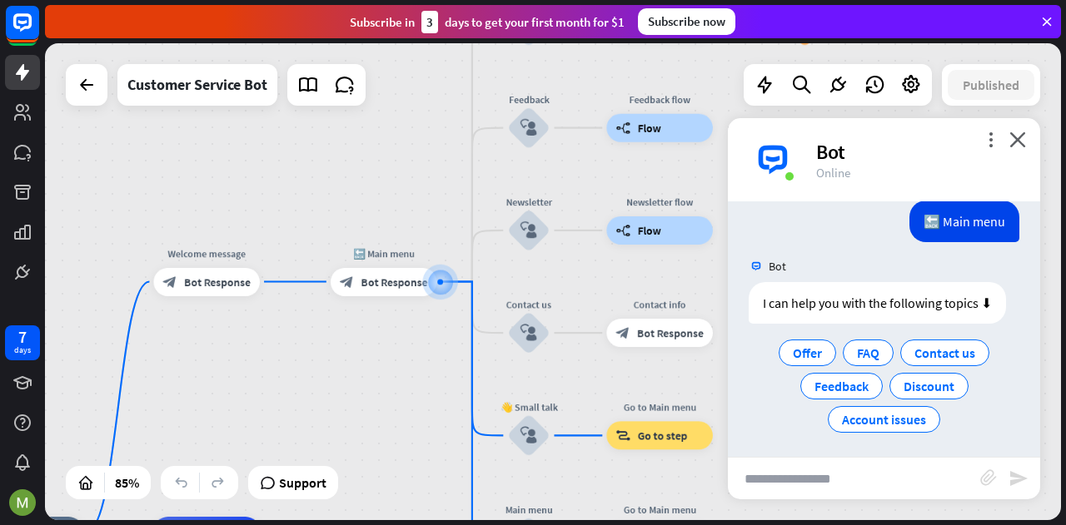
scroll to position [1831, 0]
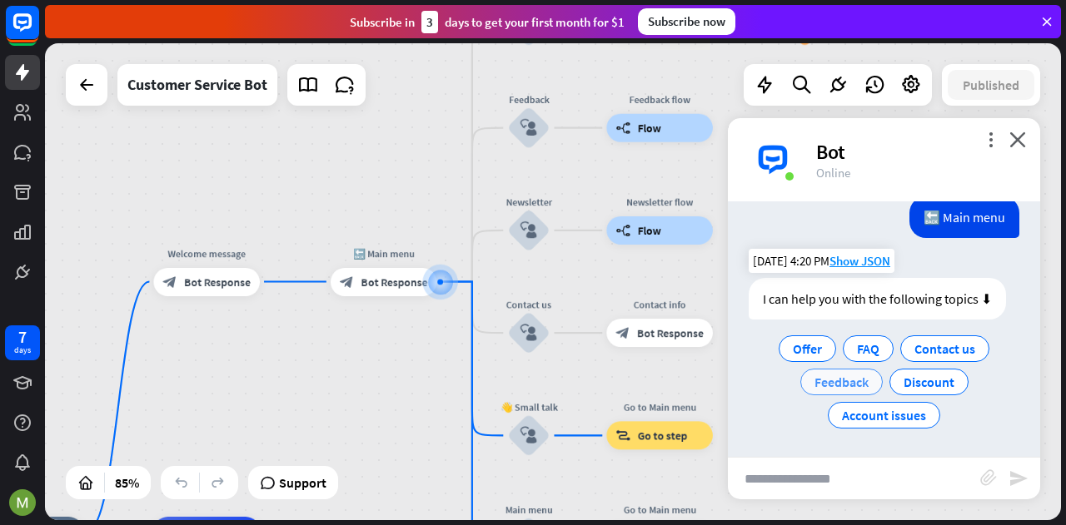
click at [837, 374] on span "Feedback" at bounding box center [841, 382] width 54 height 17
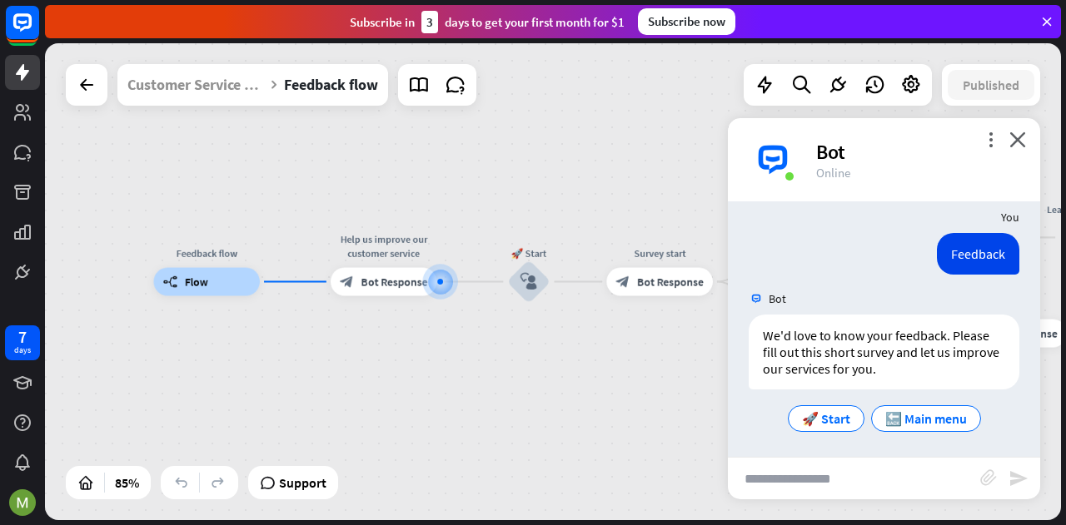
scroll to position [1961, 0]
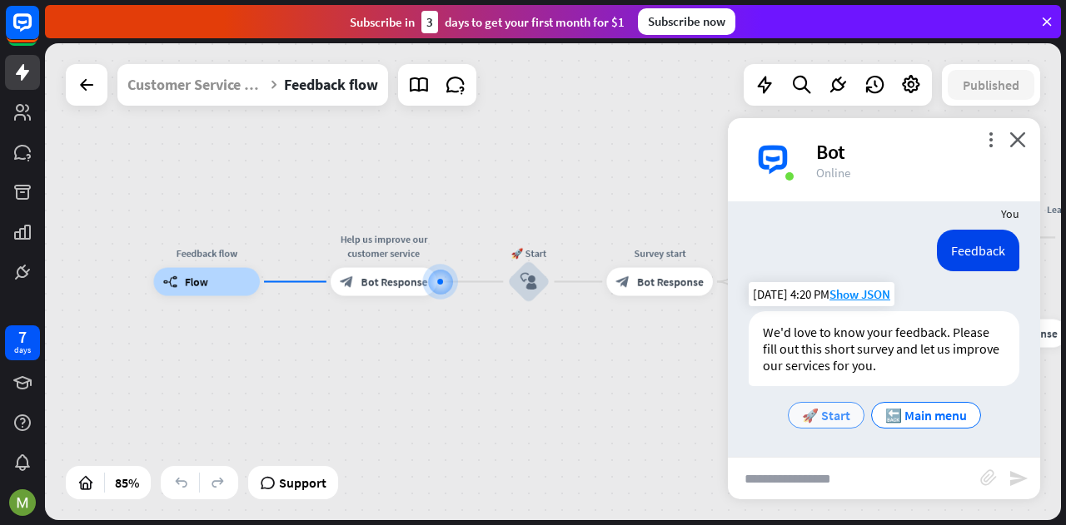
click at [808, 422] on span "🚀 Start" at bounding box center [826, 415] width 48 height 17
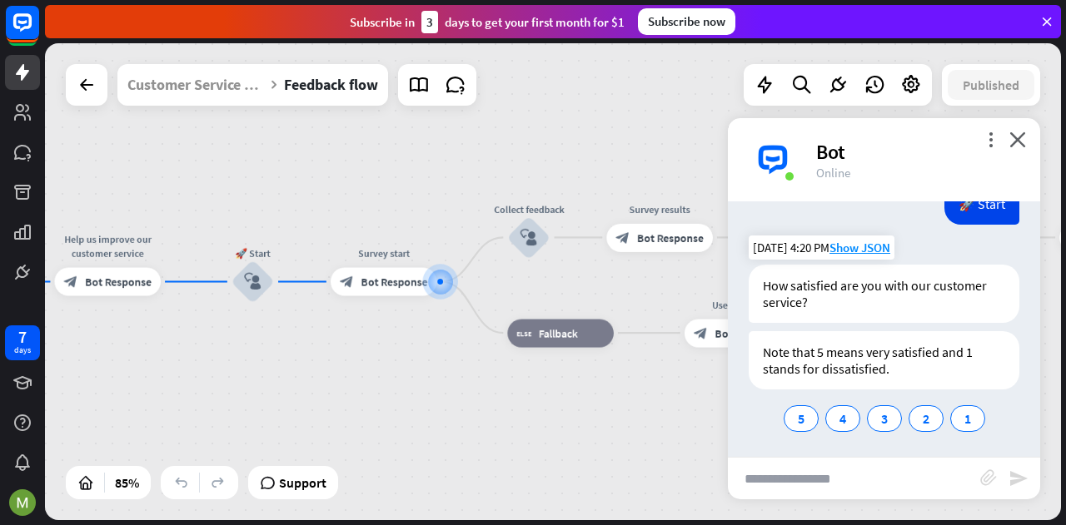
scroll to position [2208, 0]
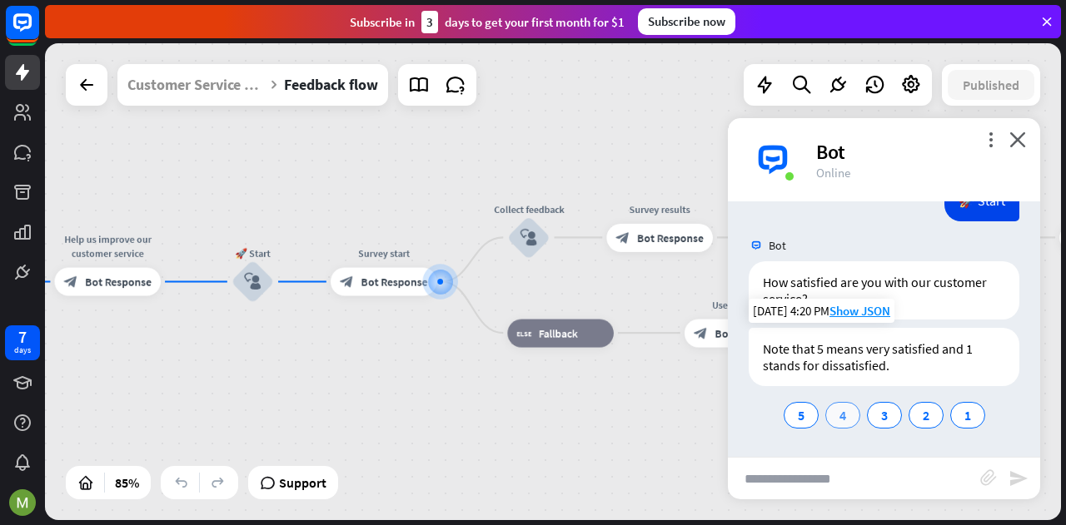
click at [830, 409] on div "4" at bounding box center [842, 415] width 35 height 27
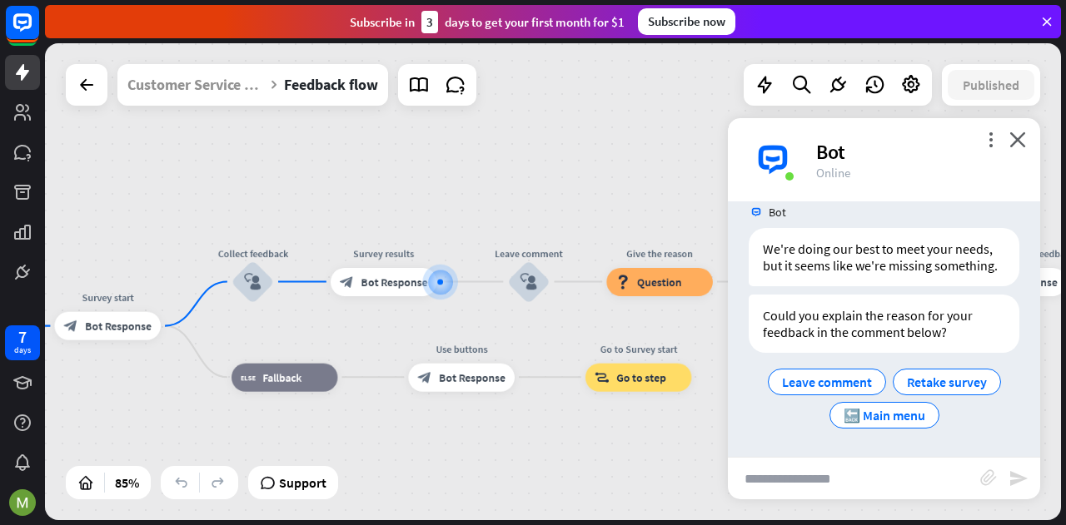
scroll to position [2504, 0]
click at [841, 382] on span "Leave comment" at bounding box center [827, 382] width 90 height 17
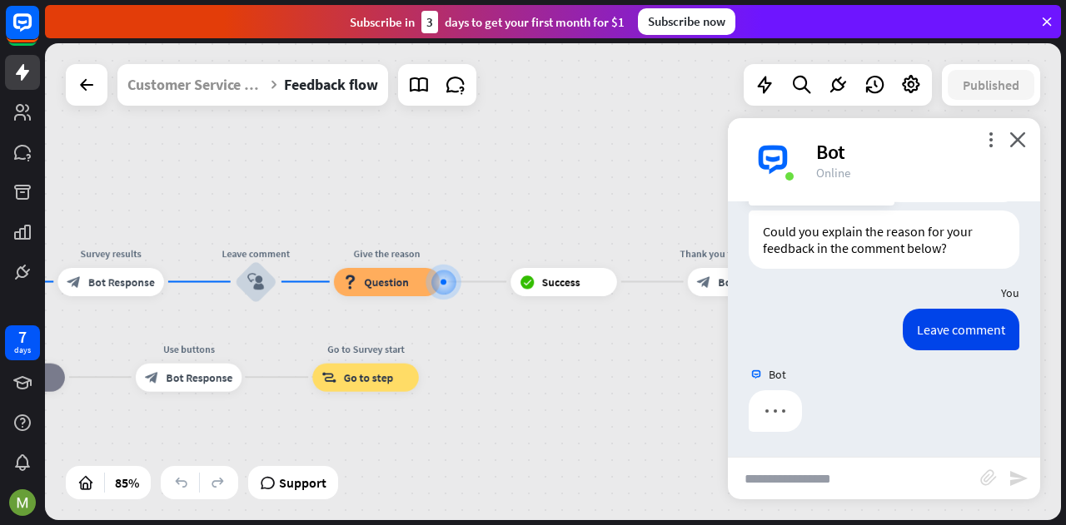
scroll to position [2588, 0]
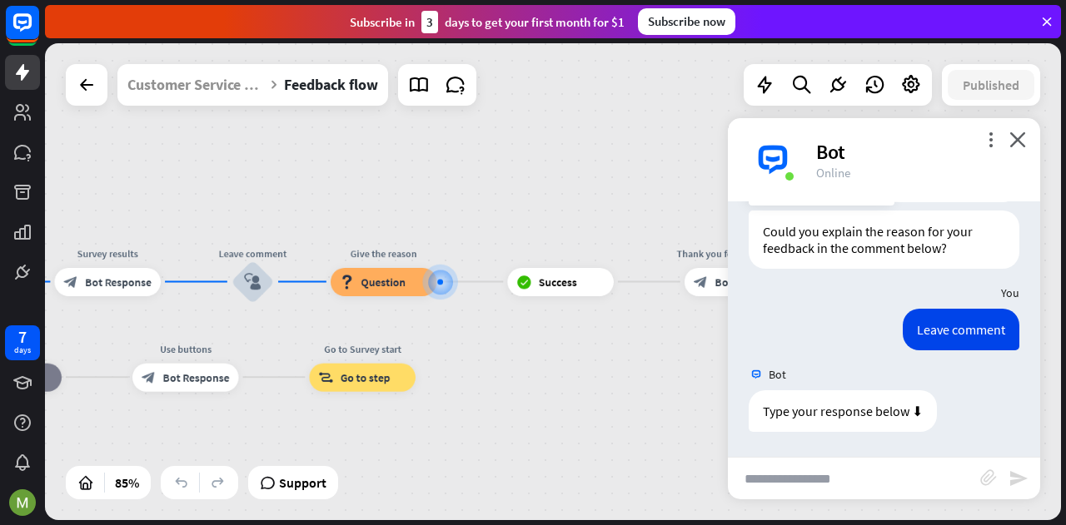
click at [827, 477] on input "text" at bounding box center [854, 479] width 252 height 42
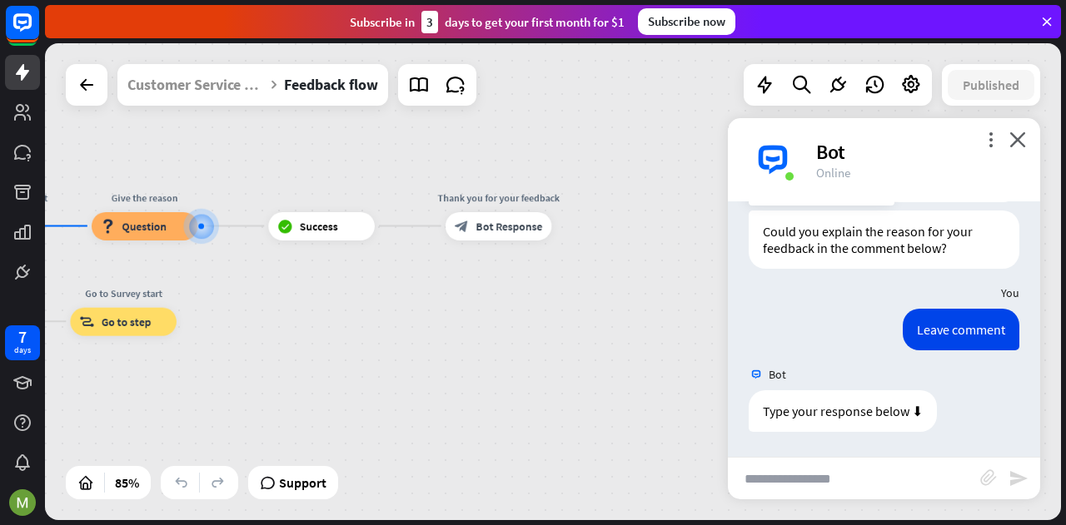
drag, startPoint x: 561, startPoint y: 393, endPoint x: 322, endPoint y: 337, distance: 245.3
click at [322, 337] on div "Feedback flow builder_tree Flow Help us improve our customer service block_bot_…" at bounding box center [553, 281] width 1016 height 477
drag, startPoint x: 788, startPoint y: 490, endPoint x: 791, endPoint y: 502, distance: 12.7
click at [788, 494] on input "text" at bounding box center [854, 479] width 252 height 42
type input "****"
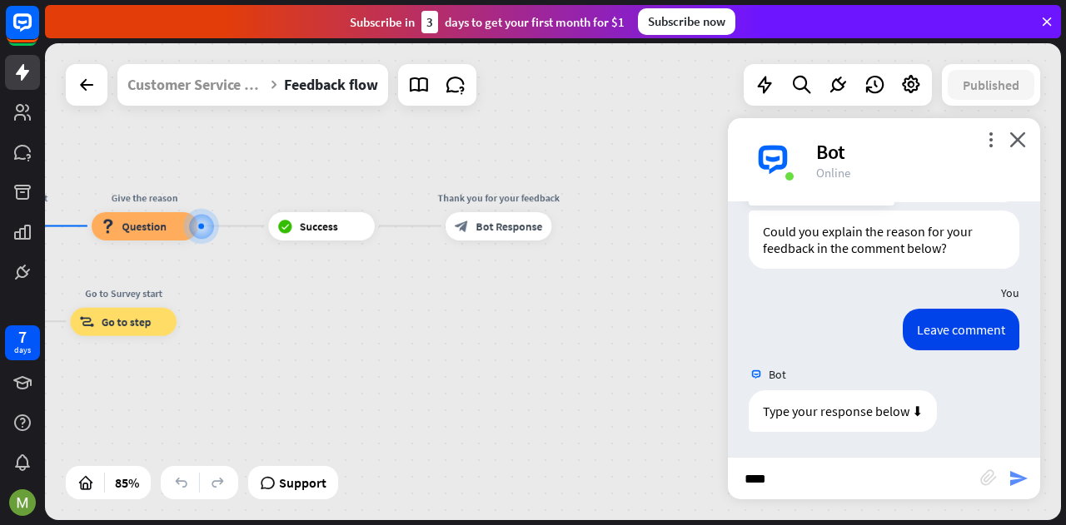
click at [1017, 478] on icon "send" at bounding box center [1018, 479] width 20 height 20
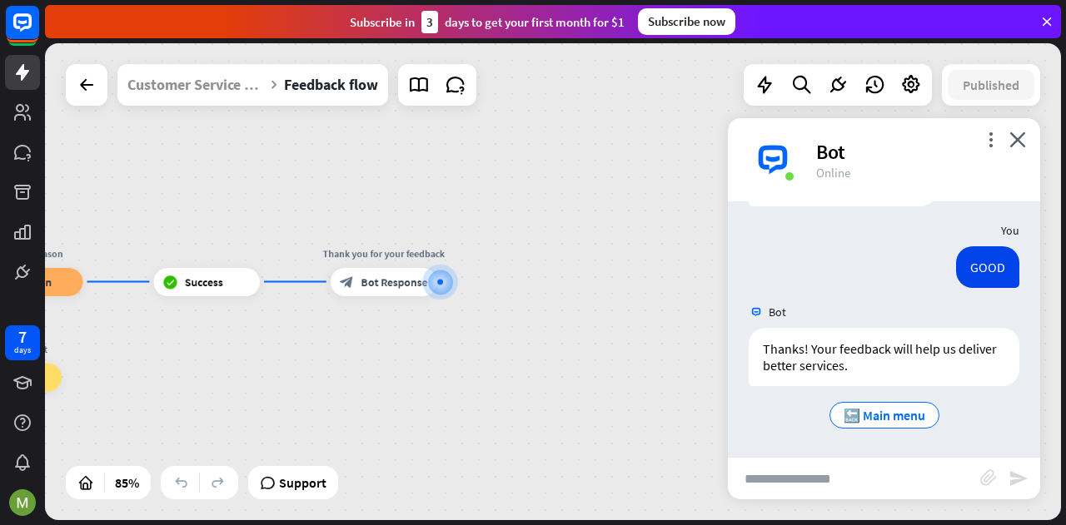
scroll to position [2814, 0]
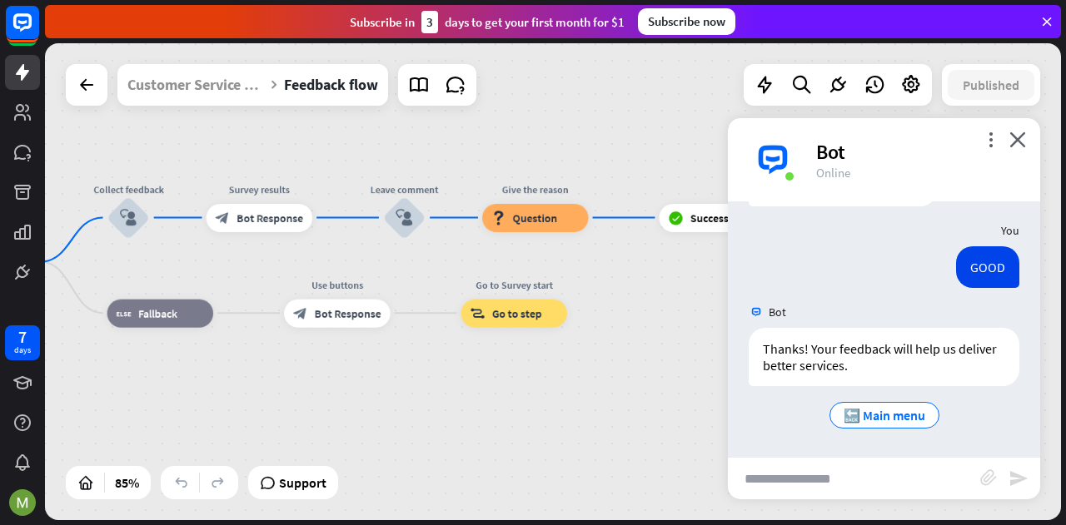
drag, startPoint x: 296, startPoint y: 326, endPoint x: 795, endPoint y: 204, distance: 514.1
click at [795, 204] on div "Feedback flow builder_tree Flow Help us improve our customer service block_bot_…" at bounding box center [553, 281] width 1016 height 477
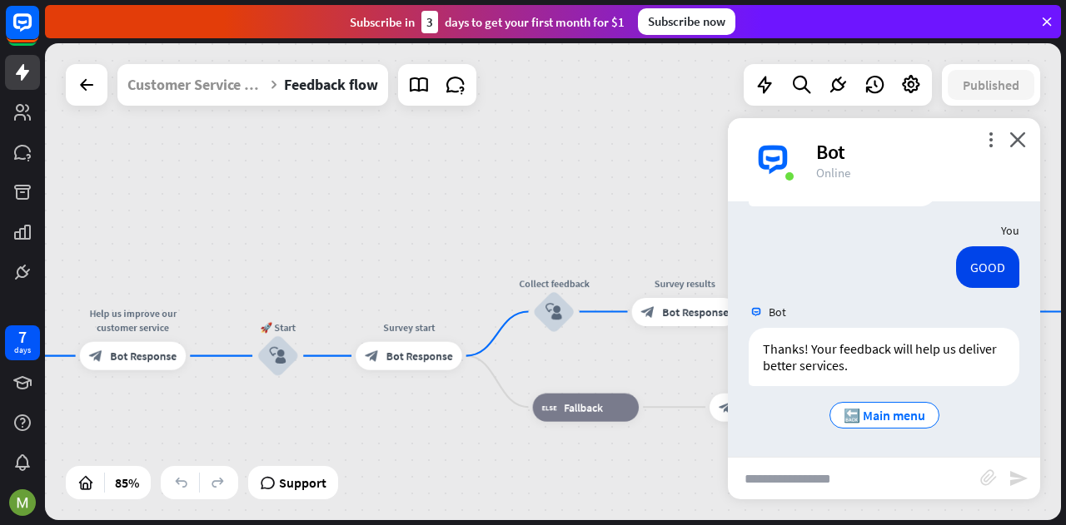
drag, startPoint x: 414, startPoint y: 320, endPoint x: 845, endPoint y: 471, distance: 457.1
click at [845, 471] on div "Feedback flow builder_tree Flow Help us improve our customer service block_bot_…" at bounding box center [553, 281] width 1016 height 477
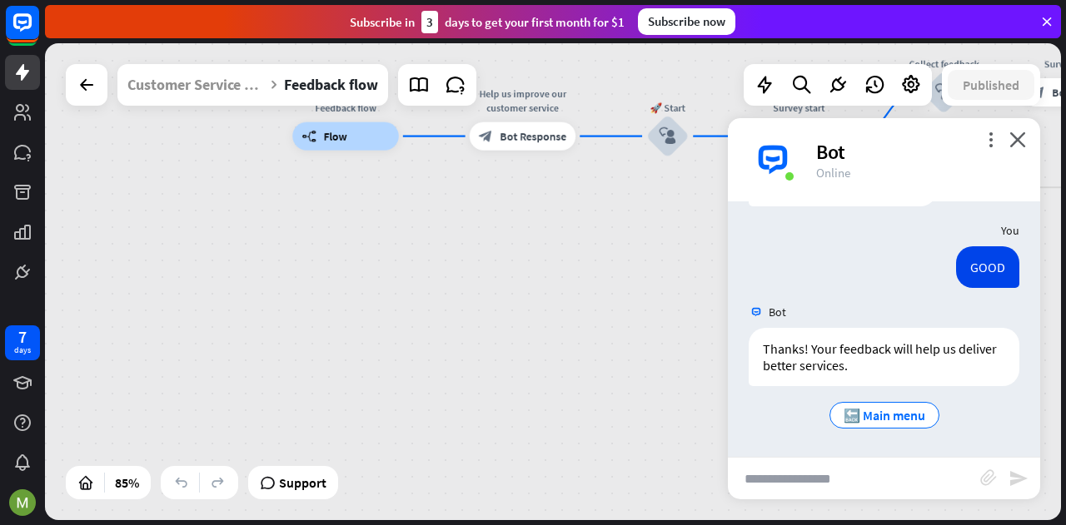
drag, startPoint x: 414, startPoint y: 389, endPoint x: 643, endPoint y: 220, distance: 284.6
click at [745, 151] on div "Survey start block_bot_response Bot Response" at bounding box center [798, 136] width 106 height 28
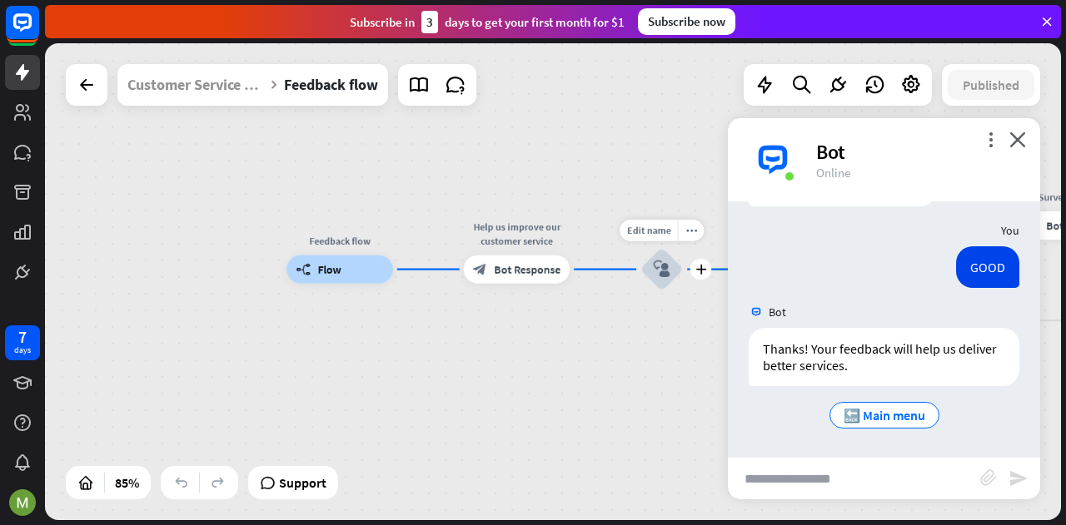
drag, startPoint x: 499, startPoint y: 234, endPoint x: 634, endPoint y: 316, distance: 158.1
click at [640, 291] on div "Edit name more_horiz plus 🚀 Start block_user_input" at bounding box center [661, 269] width 42 height 42
click at [903, 414] on span "🔙 Main menu" at bounding box center [884, 415] width 82 height 17
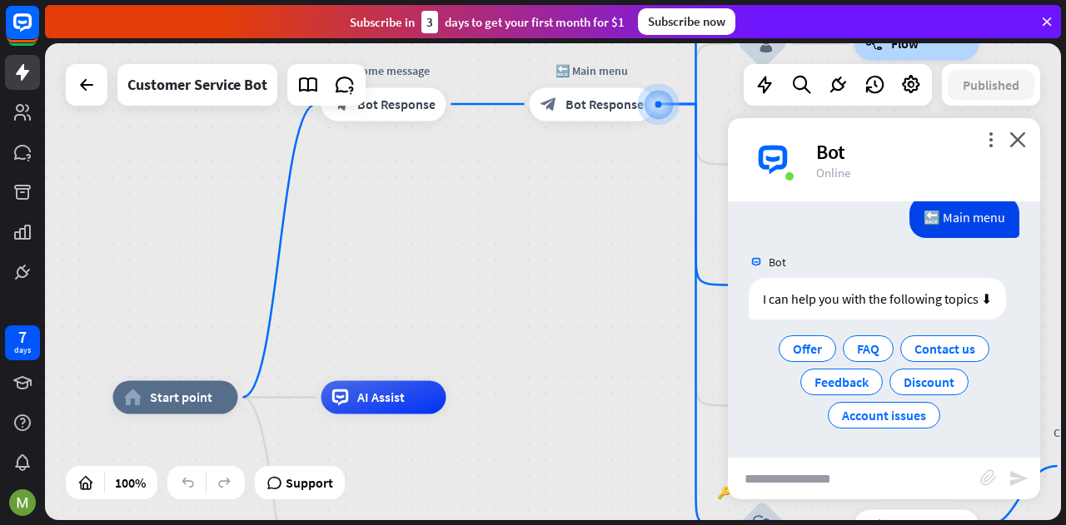
scroll to position [3044, 0]
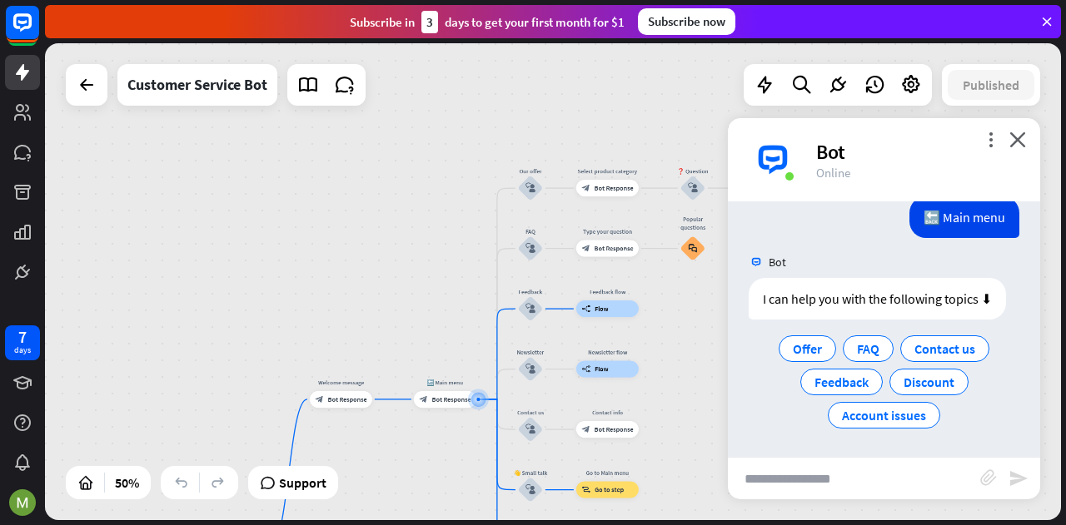
drag, startPoint x: 438, startPoint y: 159, endPoint x: 423, endPoint y: 314, distance: 155.6
click at [423, 314] on div "home_2 Start point Welcome message block_bot_response Bot Response 🔙 Main menu …" at bounding box center [553, 281] width 1016 height 477
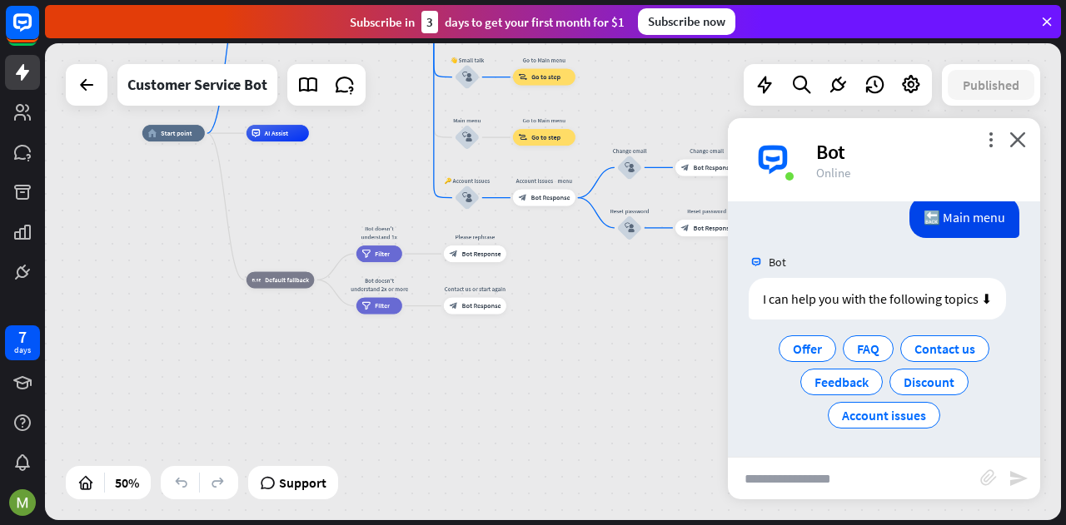
drag, startPoint x: 438, startPoint y: 265, endPoint x: 360, endPoint y: -101, distance: 373.6
click at [360, 0] on html "7 days close Product Help First steps Get started with ChatBot Help Center Foll…" at bounding box center [533, 262] width 1066 height 525
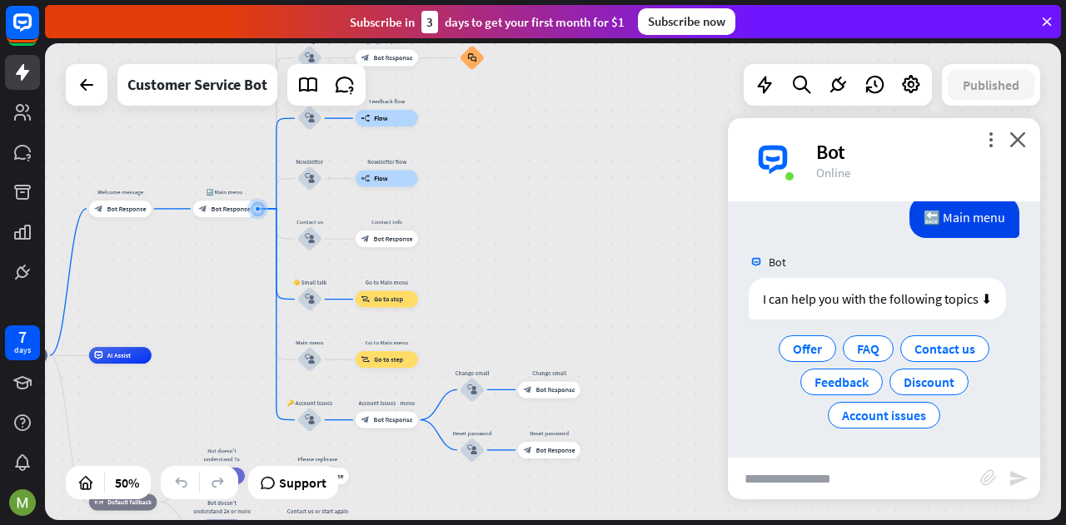
drag, startPoint x: 617, startPoint y: 326, endPoint x: 461, endPoint y: 549, distance: 272.0
click at [461, 524] on html "7 days close Product Help First steps Get started with ChatBot Help Center Foll…" at bounding box center [533, 262] width 1066 height 525
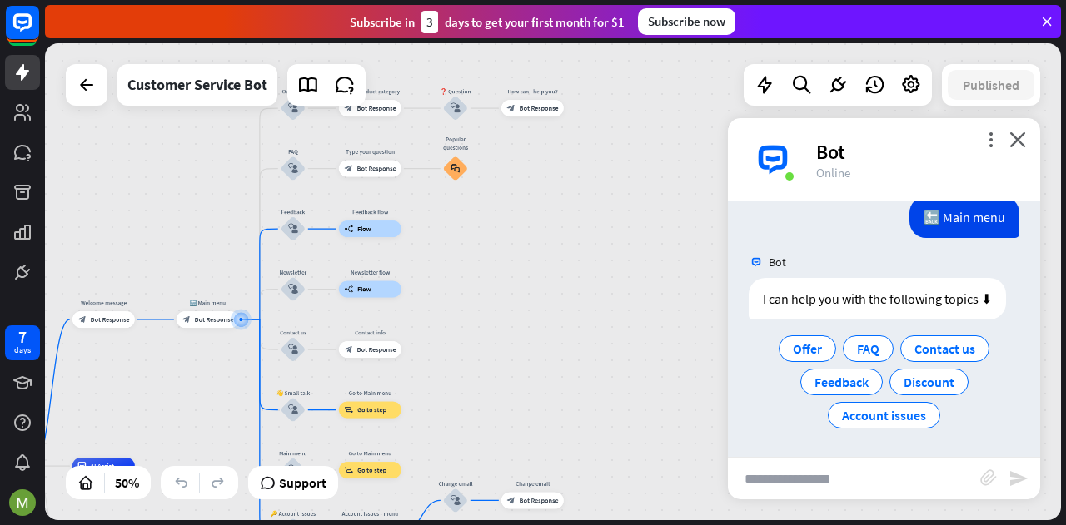
drag, startPoint x: 579, startPoint y: 306, endPoint x: 564, endPoint y: 426, distance: 121.7
click at [564, 426] on div "home_2 Start point Welcome message block_bot_response Bot Response 🔙 Main menu …" at bounding box center [553, 281] width 1016 height 477
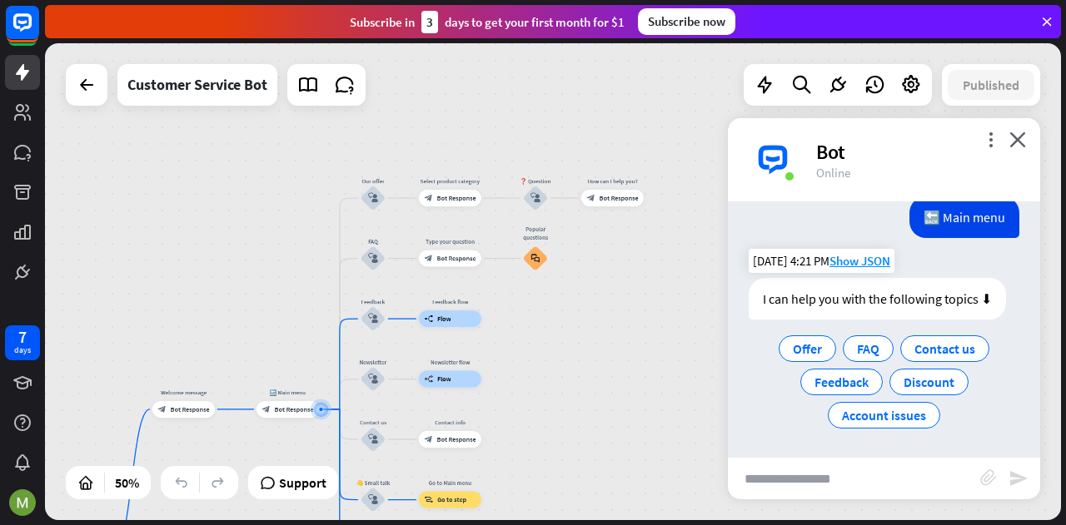
drag, startPoint x: 673, startPoint y: 262, endPoint x: 759, endPoint y: 325, distance: 106.7
click at [759, 325] on div "home_2 Start point Welcome message block_bot_response Bot Response 🔙 Main menu …" at bounding box center [553, 281] width 1016 height 477
click at [760, 90] on icon at bounding box center [764, 85] width 22 height 22
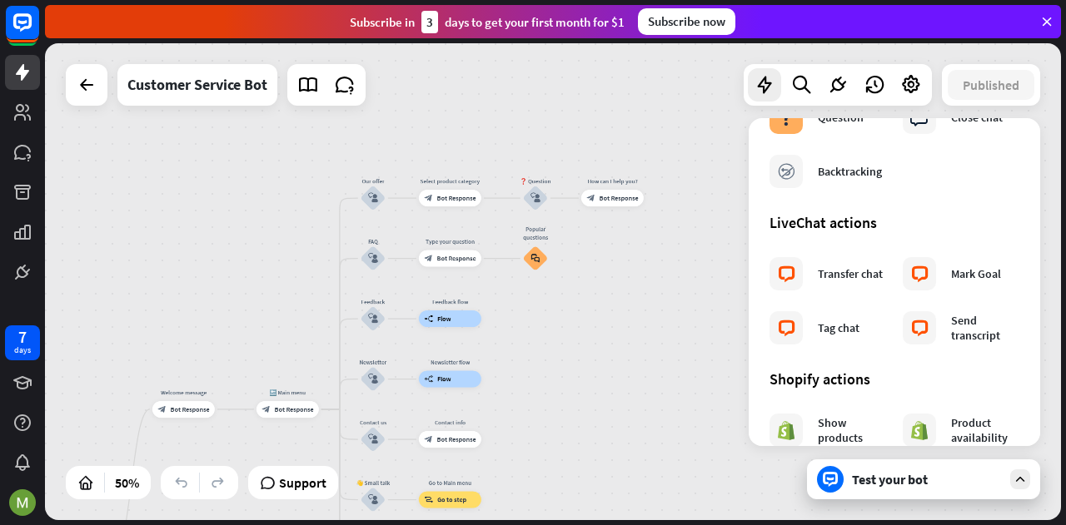
scroll to position [583, 0]
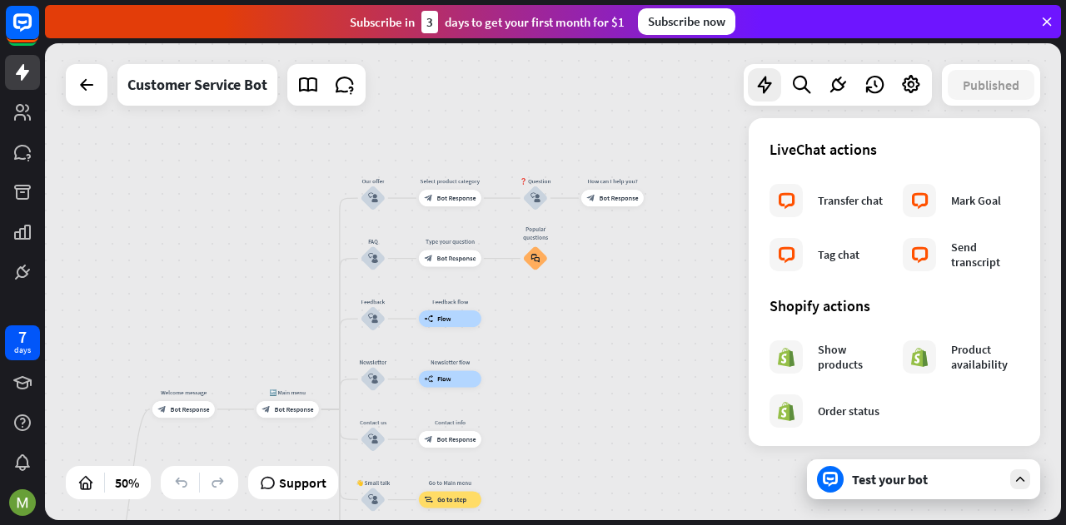
click at [818, 78] on div at bounding box center [837, 85] width 188 height 42
click at [809, 83] on icon at bounding box center [801, 85] width 22 height 22
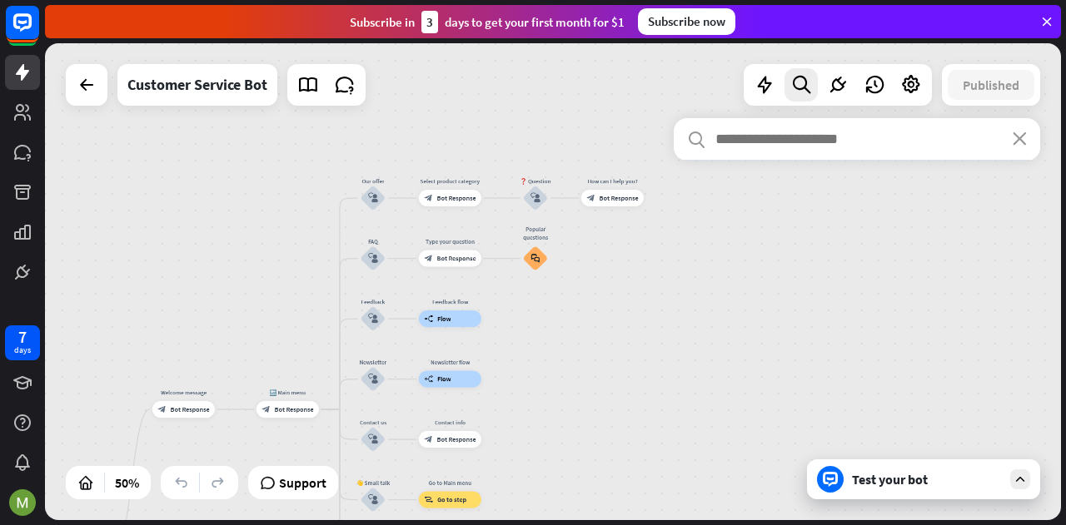
click at [818, 82] on div at bounding box center [837, 85] width 188 height 42
click at [834, 86] on icon at bounding box center [838, 85] width 22 height 22
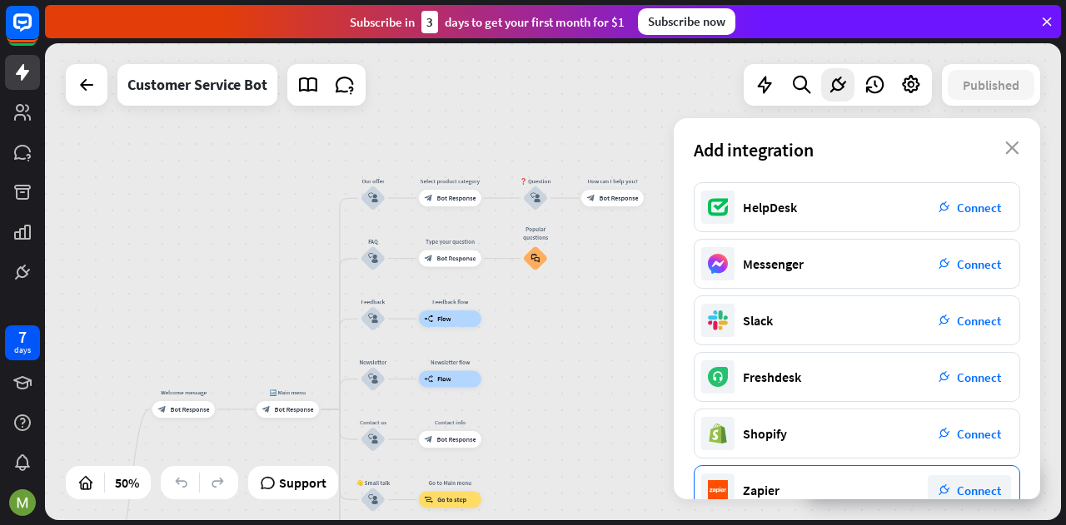
scroll to position [0, 0]
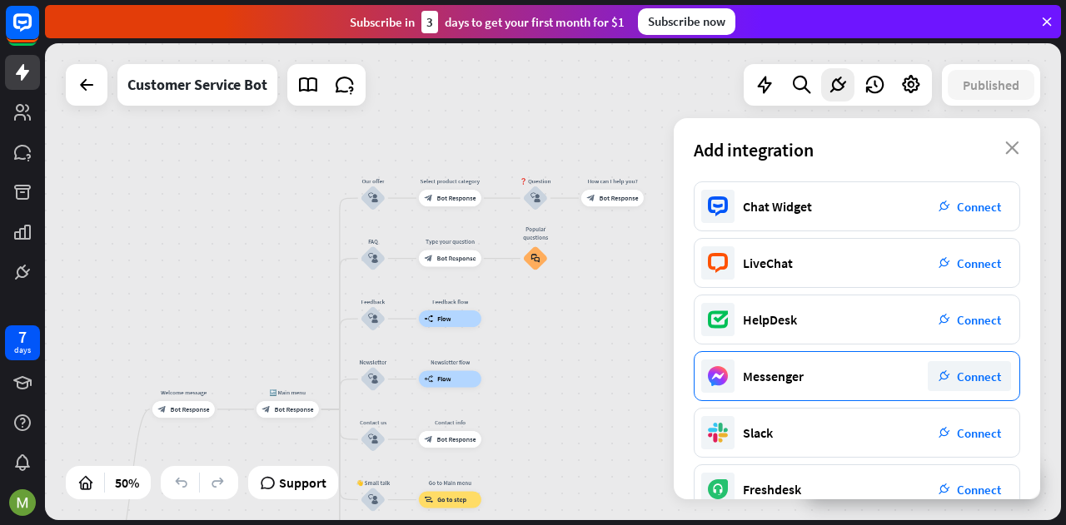
click at [863, 355] on div "Messenger plug_integration Connect" at bounding box center [856, 376] width 326 height 50
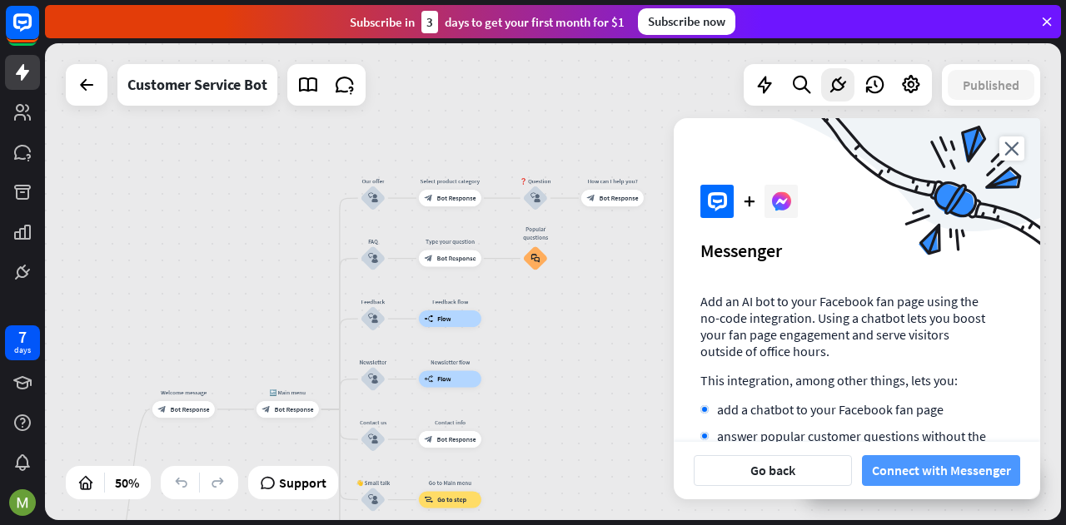
click at [907, 455] on button "Connect with Messenger" at bounding box center [941, 470] width 158 height 31
click at [867, 82] on icon at bounding box center [874, 85] width 22 height 22
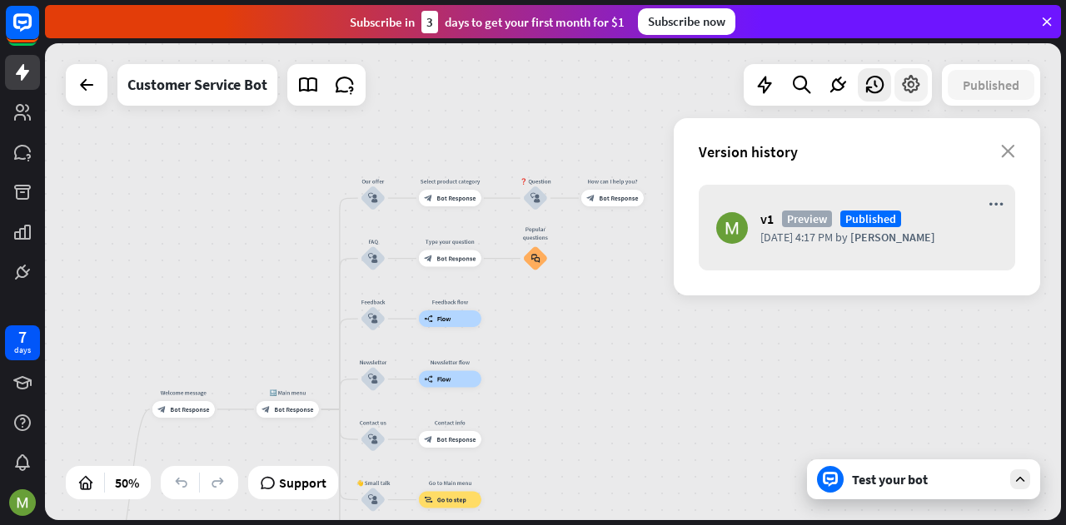
click at [901, 76] on icon at bounding box center [911, 85] width 22 height 22
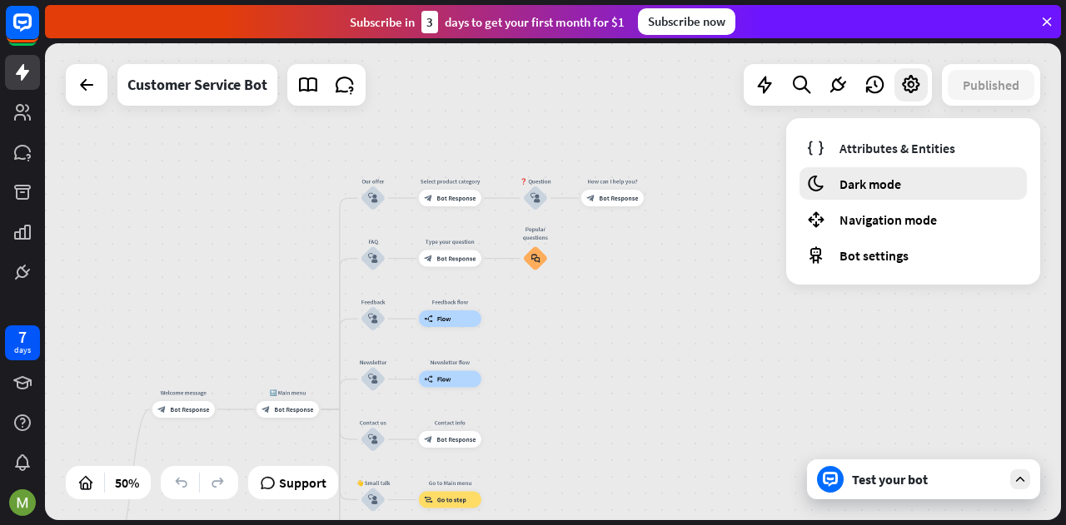
click at [927, 199] on div "moon Dark mode" at bounding box center [912, 183] width 227 height 32
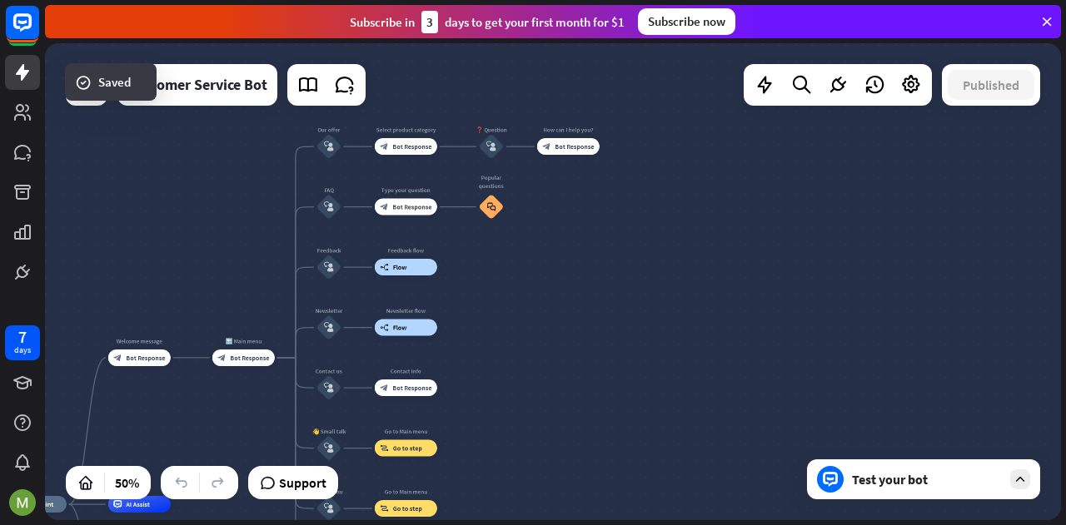
drag, startPoint x: 829, startPoint y: 311, endPoint x: 785, endPoint y: 259, distance: 67.9
click at [785, 259] on div "home_2 Start point Welcome message block_bot_response Bot Response 🔙 Main menu …" at bounding box center [553, 281] width 1016 height 477
click at [907, 84] on icon at bounding box center [911, 85] width 22 height 22
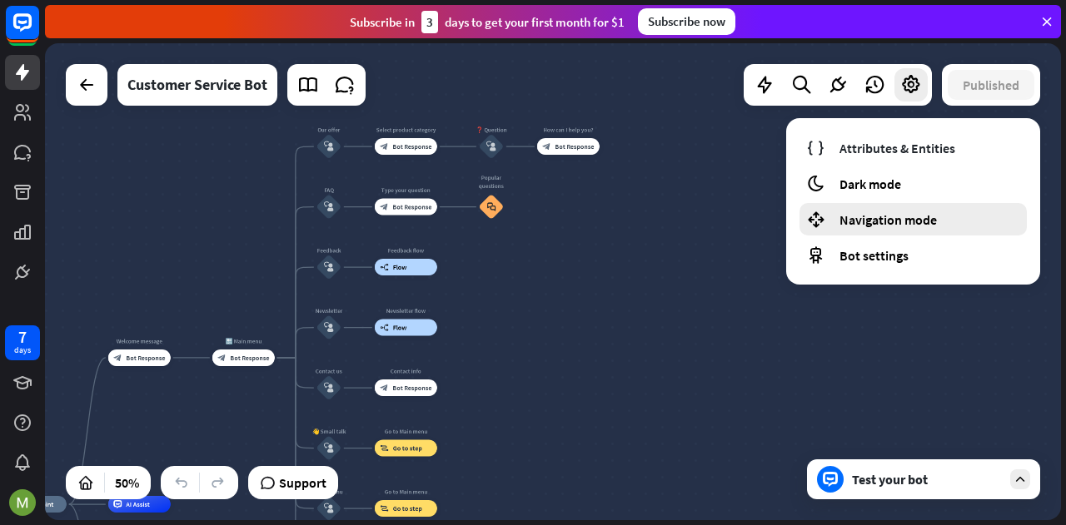
click at [892, 227] on span "Navigation mode" at bounding box center [887, 219] width 97 height 17
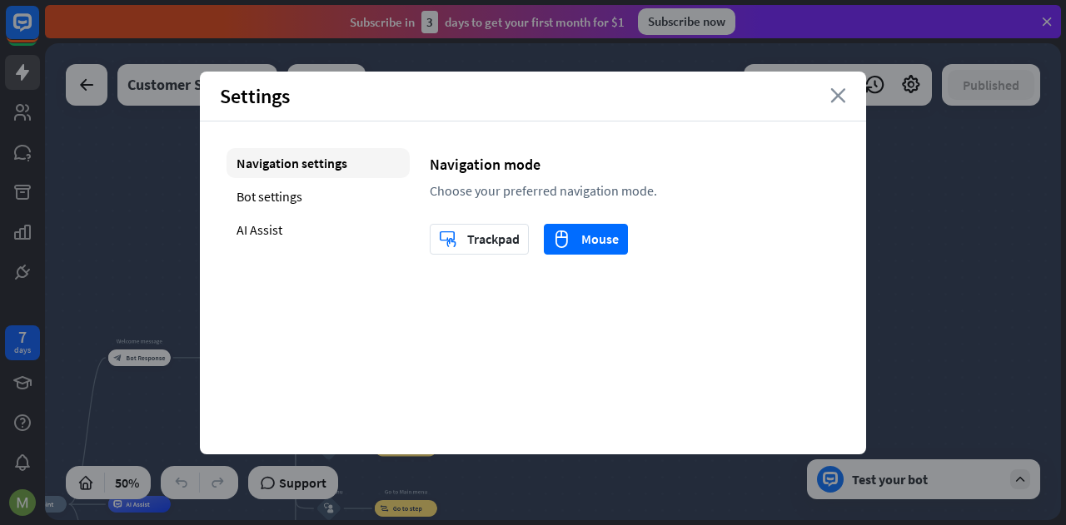
click at [832, 99] on icon "close" at bounding box center [838, 95] width 16 height 15
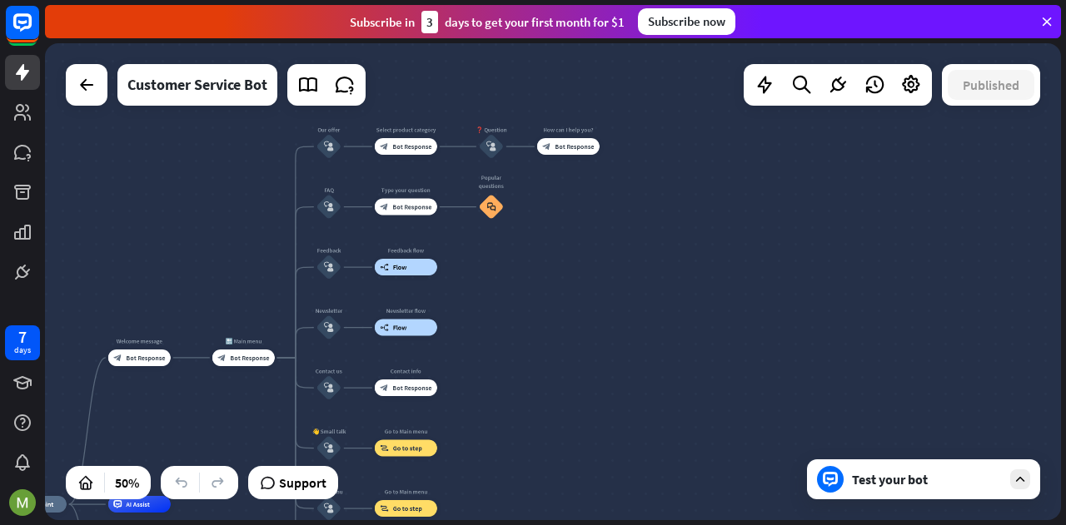
click at [912, 102] on div at bounding box center [837, 85] width 188 height 42
click at [907, 97] on div at bounding box center [910, 84] width 33 height 33
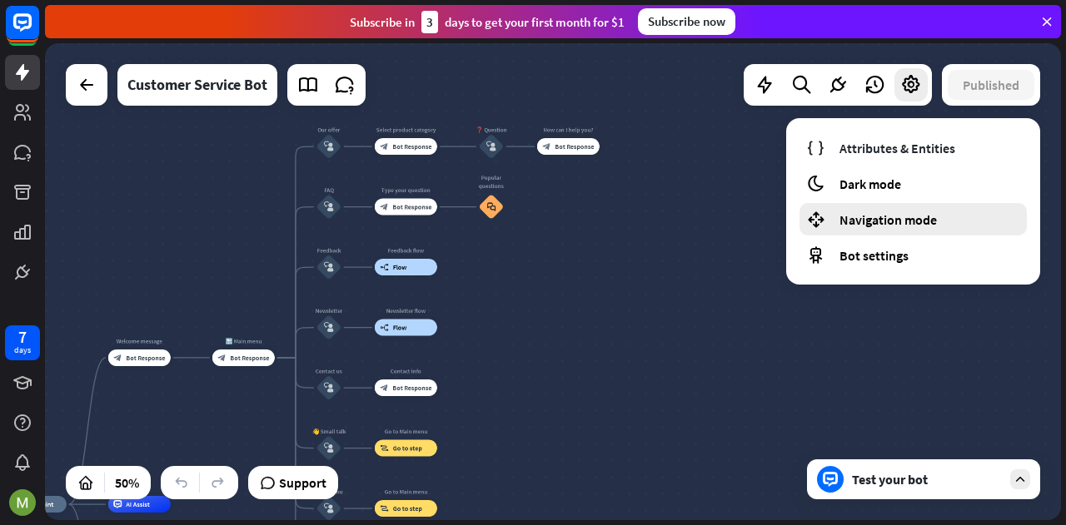
click at [908, 207] on div "Navigation mode" at bounding box center [912, 219] width 227 height 32
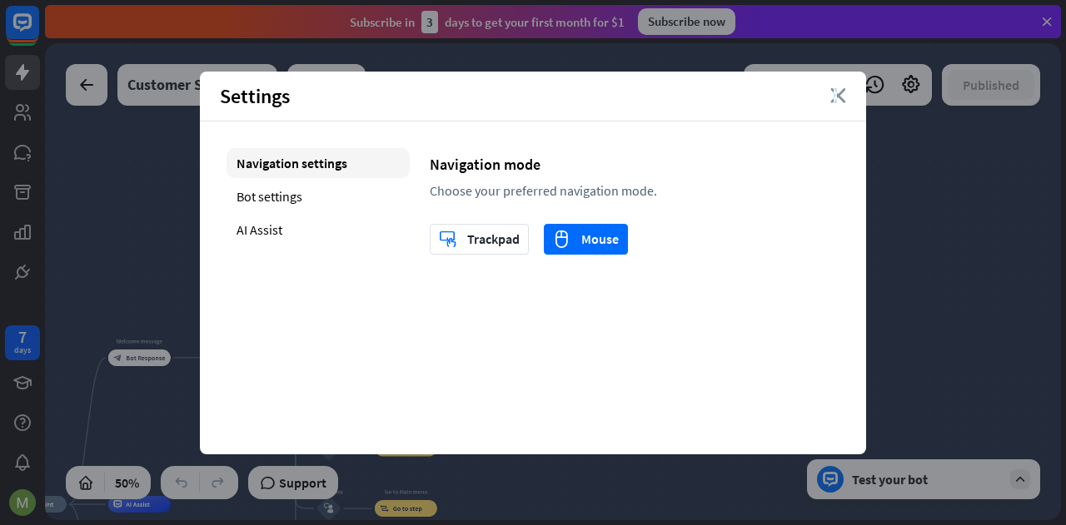
click at [836, 98] on icon "close" at bounding box center [838, 95] width 16 height 15
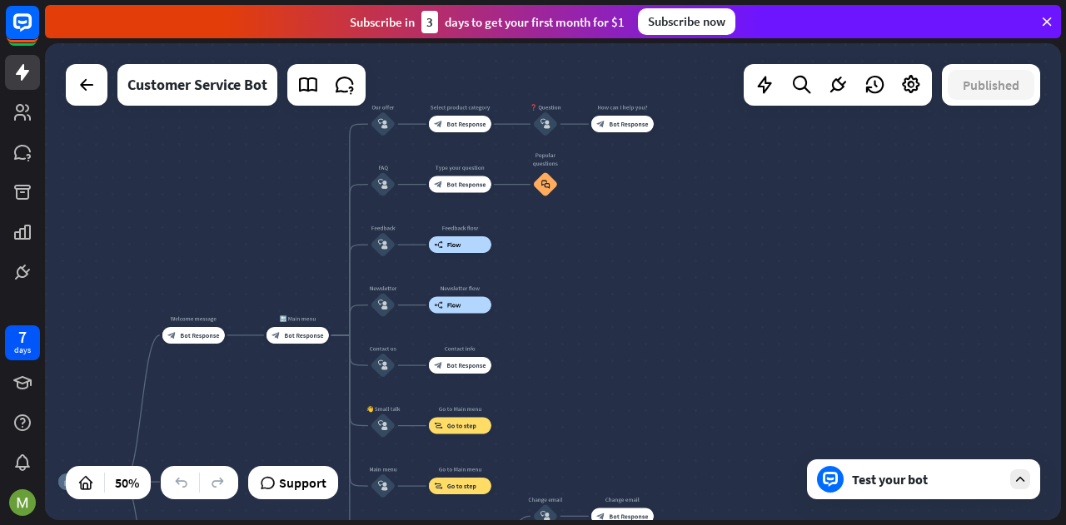
drag, startPoint x: 463, startPoint y: 361, endPoint x: 602, endPoint y: 318, distance: 145.6
click at [560, 330] on div "home_2 Start point Welcome message block_bot_response Bot Response 🔙 Main menu …" at bounding box center [553, 281] width 1016 height 477
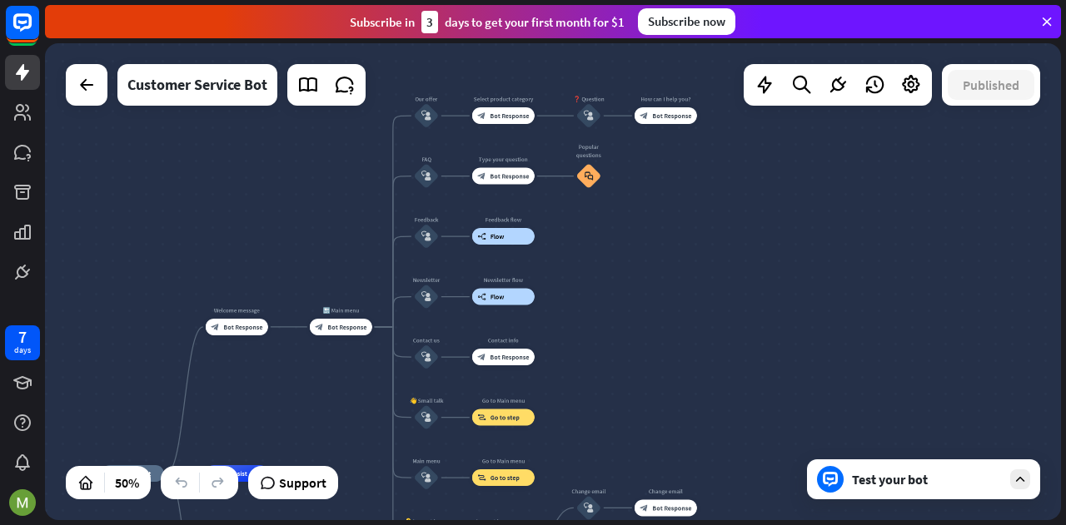
drag, startPoint x: 270, startPoint y: 90, endPoint x: 121, endPoint y: 87, distance: 149.0
click at [121, 87] on div "Customer Service Bot" at bounding box center [197, 85] width 160 height 42
copy div "Customer Service Bot"
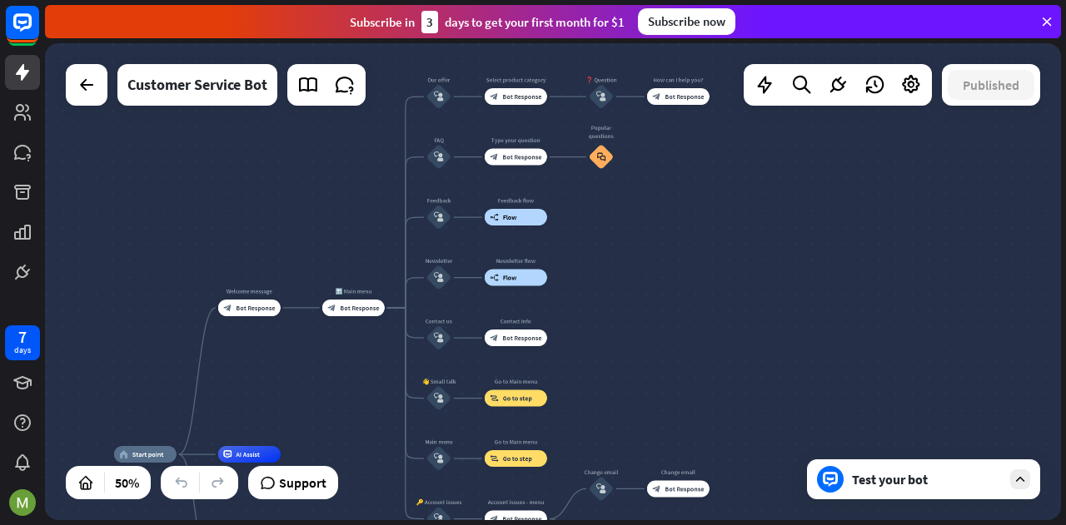
drag, startPoint x: 604, startPoint y: 401, endPoint x: 616, endPoint y: 382, distance: 22.9
click at [616, 382] on div "home_2 Start point Welcome message block_bot_response Bot Response 🔙 Main menu …" at bounding box center [553, 281] width 1016 height 477
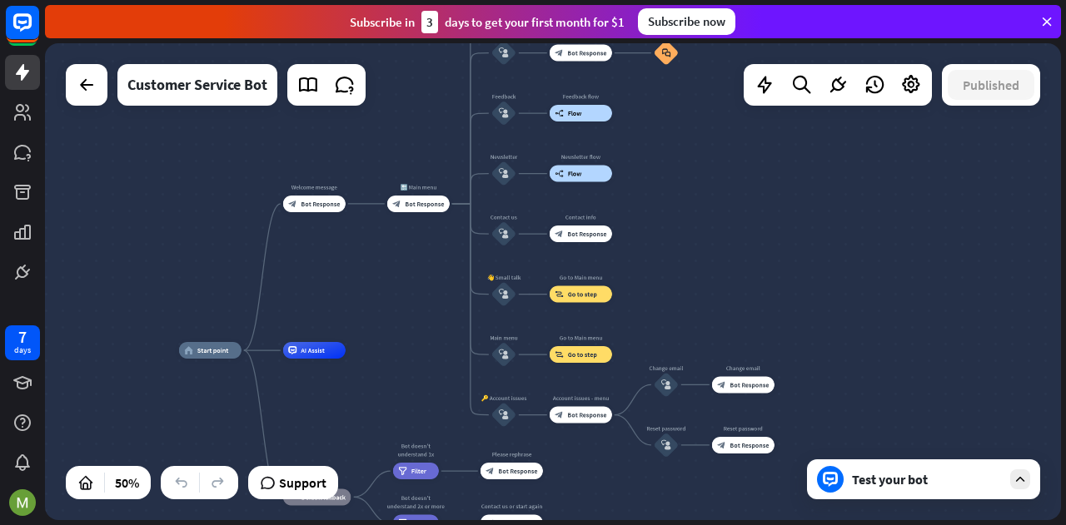
click at [463, 279] on div "home_2 Start point Welcome message block_bot_response Bot Response 🔙 Main menu …" at bounding box center [553, 281] width 1016 height 477
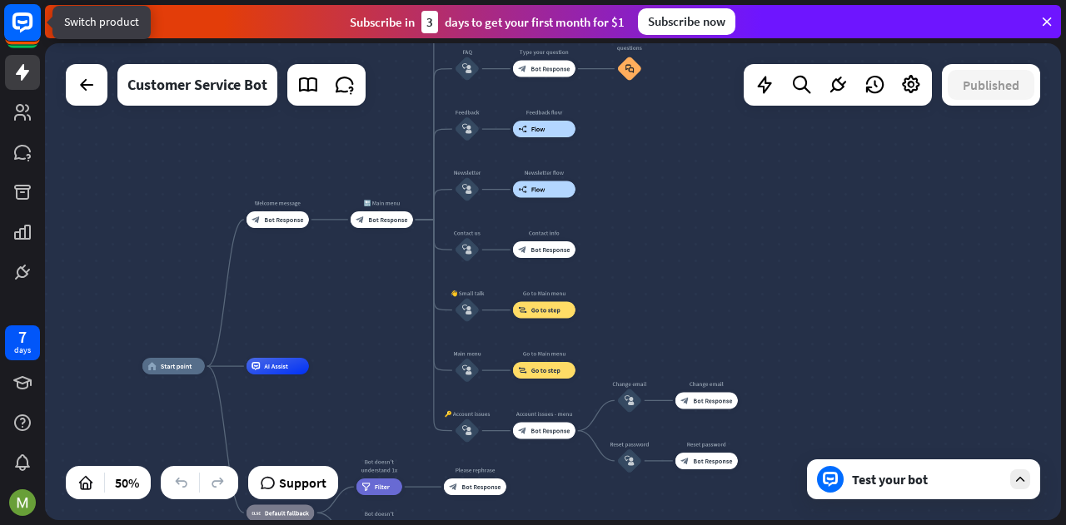
click at [11, 8] on rect at bounding box center [22, 22] width 37 height 37
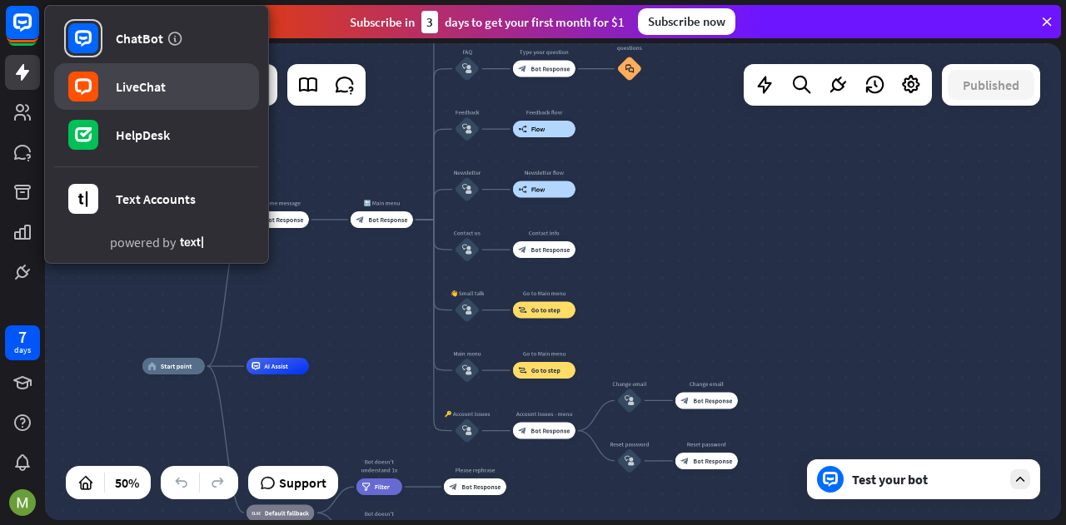
click at [196, 82] on link "LiveChat" at bounding box center [156, 86] width 205 height 47
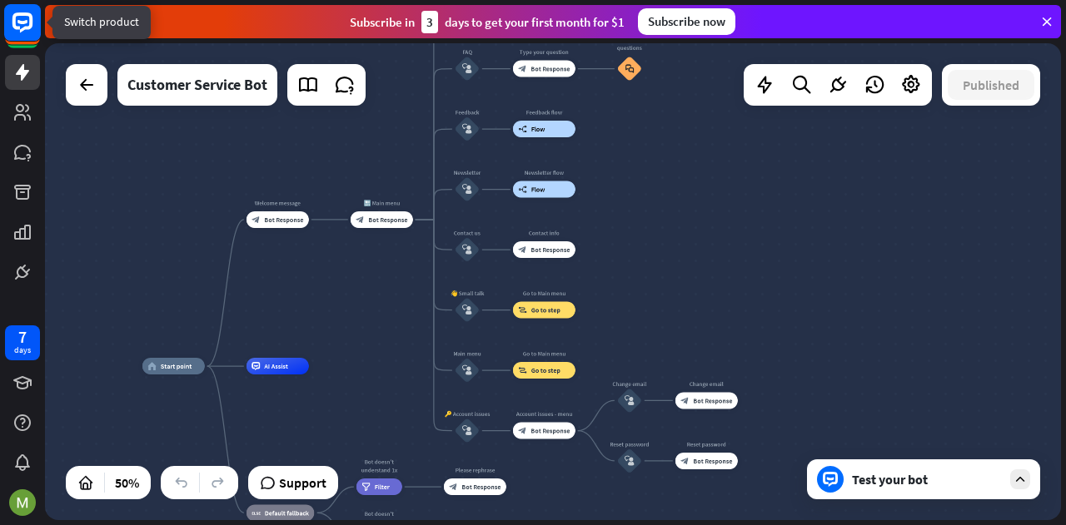
click at [24, 29] on icon at bounding box center [22, 22] width 20 height 20
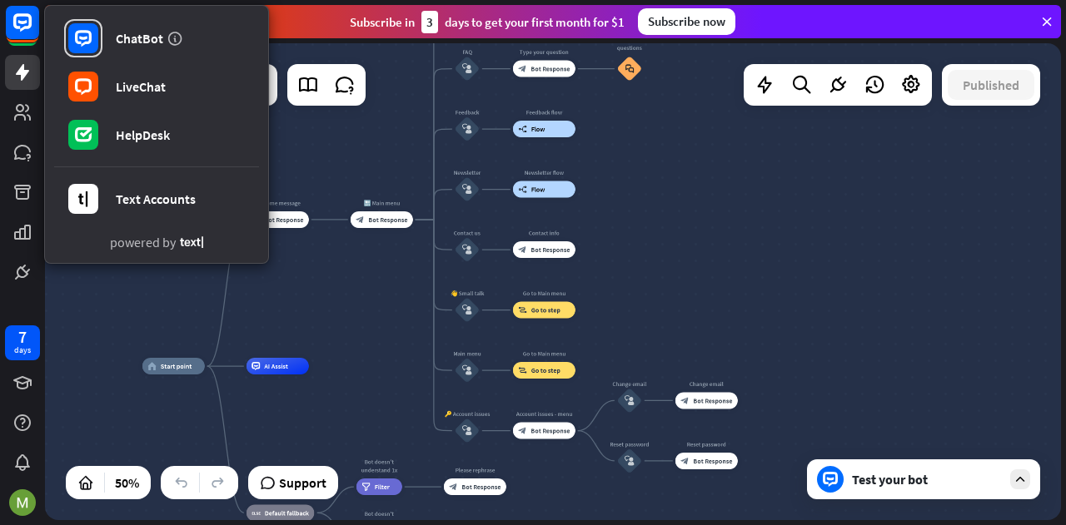
click at [713, 196] on div "home_2 Start point Welcome message block_bot_response Bot Response 🔙 Main menu …" at bounding box center [553, 281] width 1016 height 477
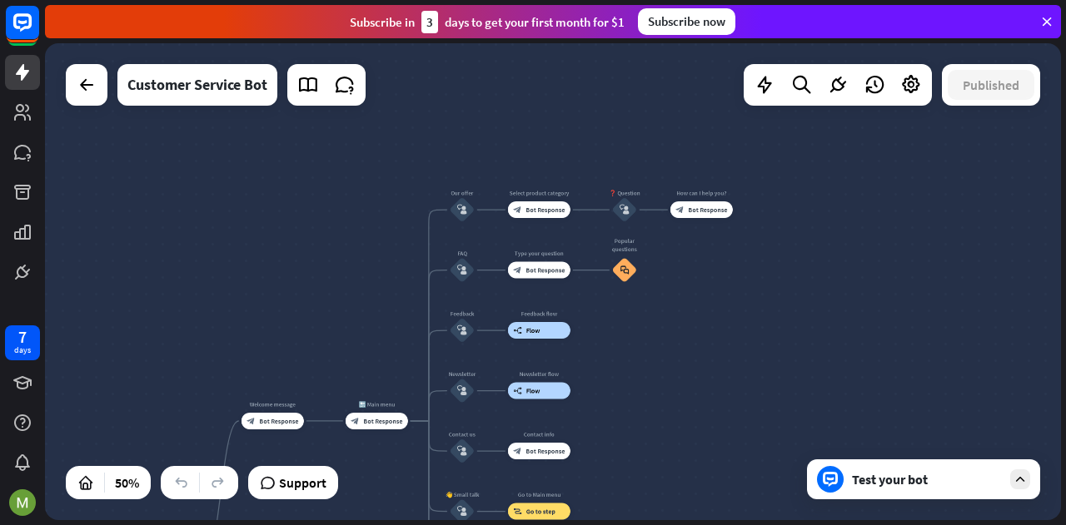
drag, startPoint x: 703, startPoint y: 214, endPoint x: 673, endPoint y: 300, distance: 91.1
click at [698, 412] on div "home_2 Start point Welcome message block_bot_response Bot Response 🔙 Main menu …" at bounding box center [553, 281] width 1016 height 477
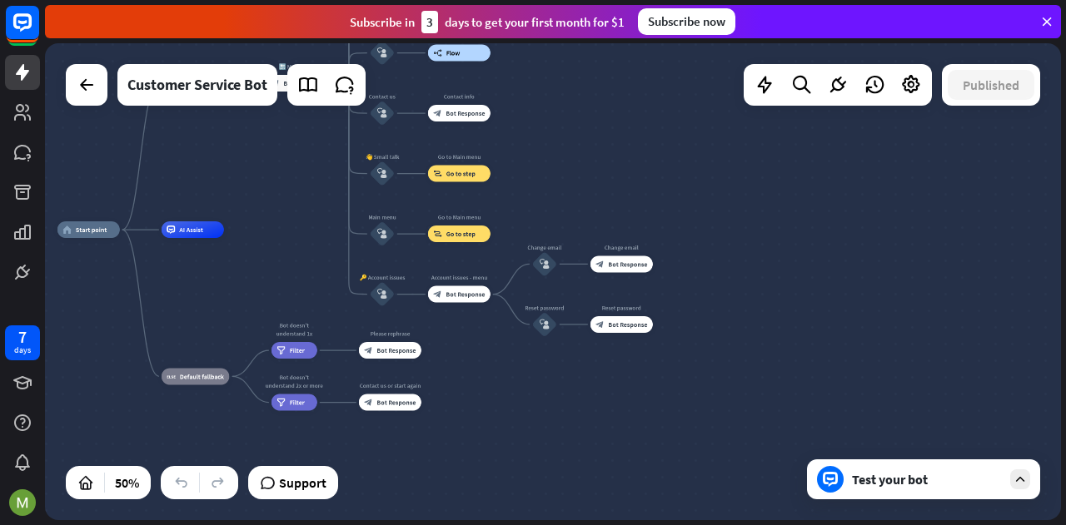
drag, startPoint x: 685, startPoint y: 339, endPoint x: 605, endPoint y: 69, distance: 281.3
click at [605, 69] on div "home_2 Start point Welcome message block_bot_response Bot Response 🔙 Main menu …" at bounding box center [553, 281] width 1016 height 477
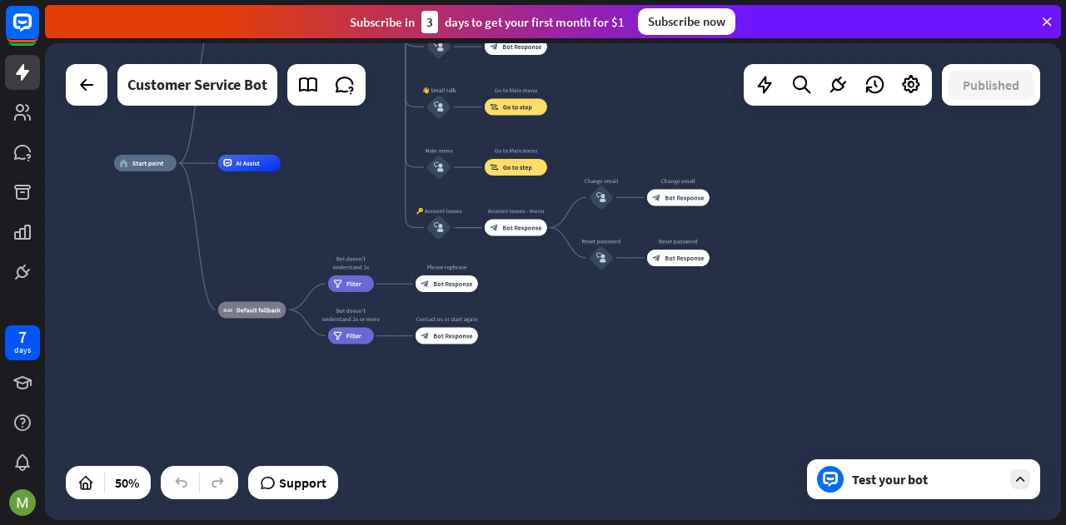
drag, startPoint x: 770, startPoint y: 258, endPoint x: 687, endPoint y: 326, distance: 107.7
click at [799, 241] on div "home_2 Start point Welcome message block_bot_response Bot Response 🔙 Main menu …" at bounding box center [553, 281] width 1016 height 477
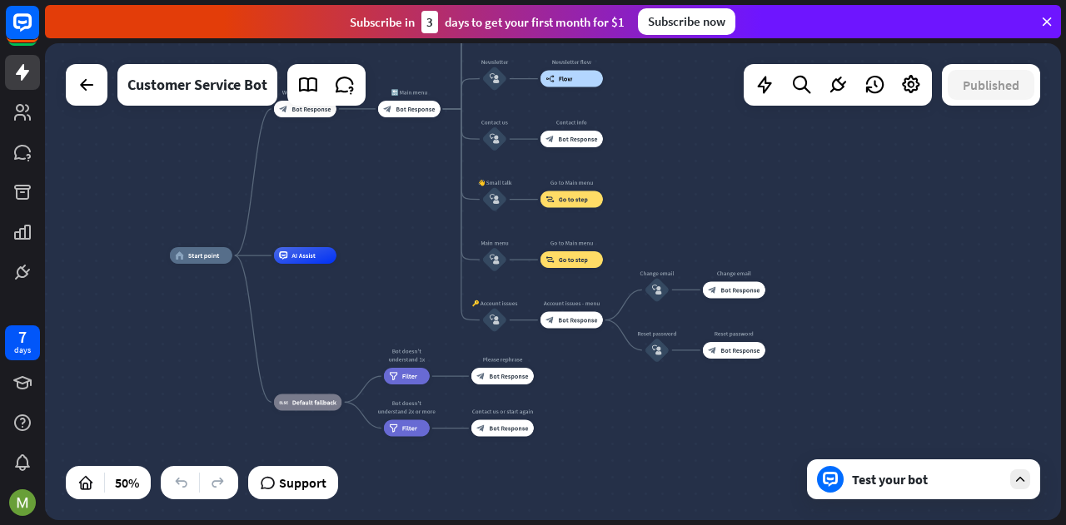
drag, startPoint x: 595, startPoint y: 385, endPoint x: 649, endPoint y: 464, distance: 94.7
click at [649, 464] on div "home_2 Start point Welcome message block_bot_response Bot Response 🔙 Main menu …" at bounding box center [424, 375] width 508 height 239
click at [24, 280] on icon at bounding box center [22, 272] width 20 height 20
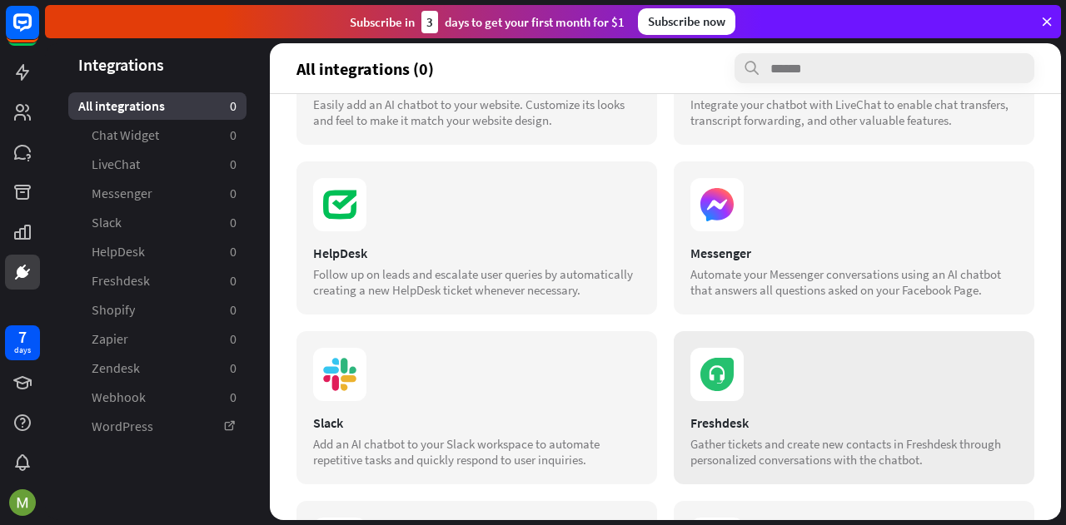
scroll to position [166, 0]
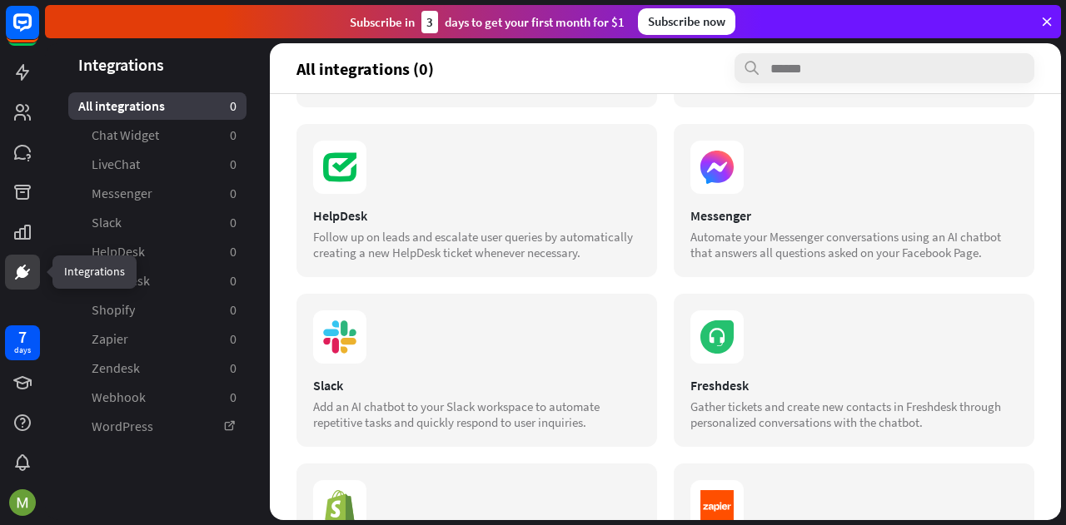
click at [12, 268] on link at bounding box center [22, 272] width 35 height 35
click at [17, 334] on div "7 days" at bounding box center [22, 343] width 17 height 27
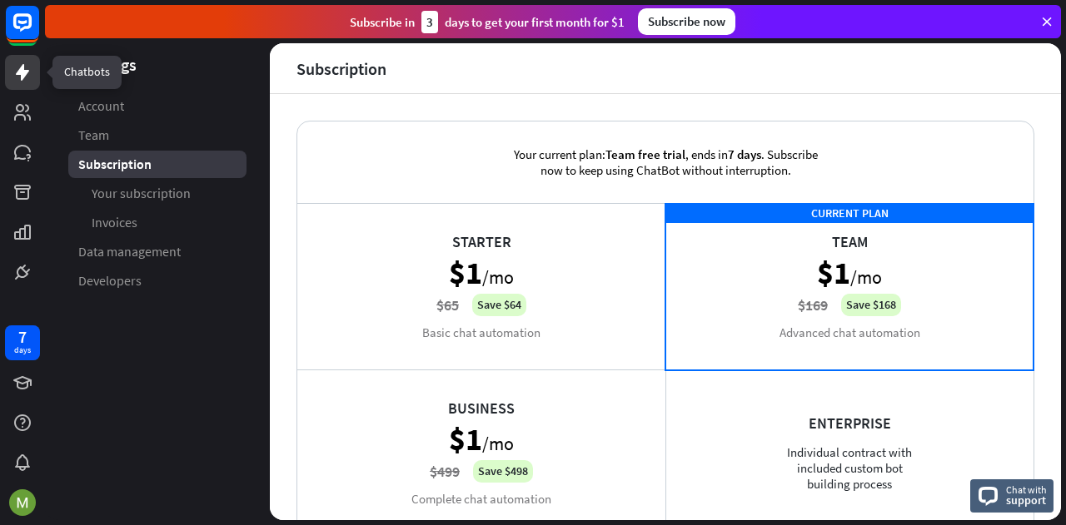
click at [33, 71] on link at bounding box center [22, 72] width 35 height 35
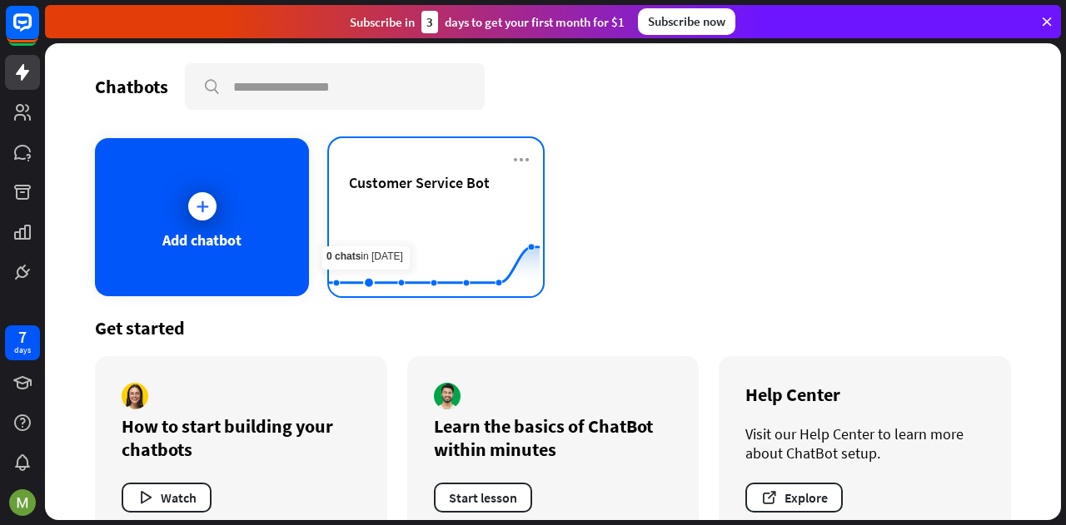
click at [374, 205] on rect at bounding box center [434, 255] width 211 height 104
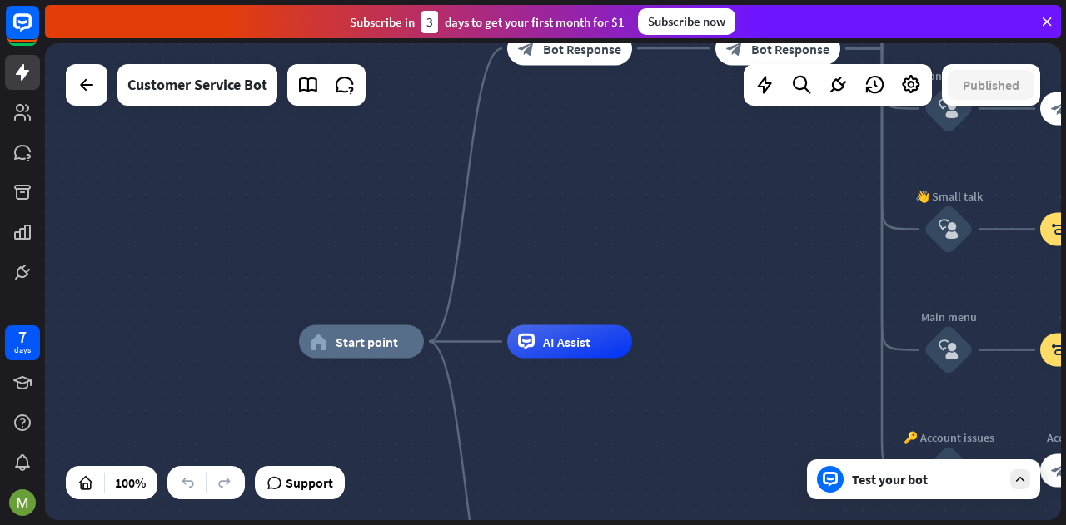
drag, startPoint x: 766, startPoint y: 379, endPoint x: 817, endPoint y: 439, distance: 78.6
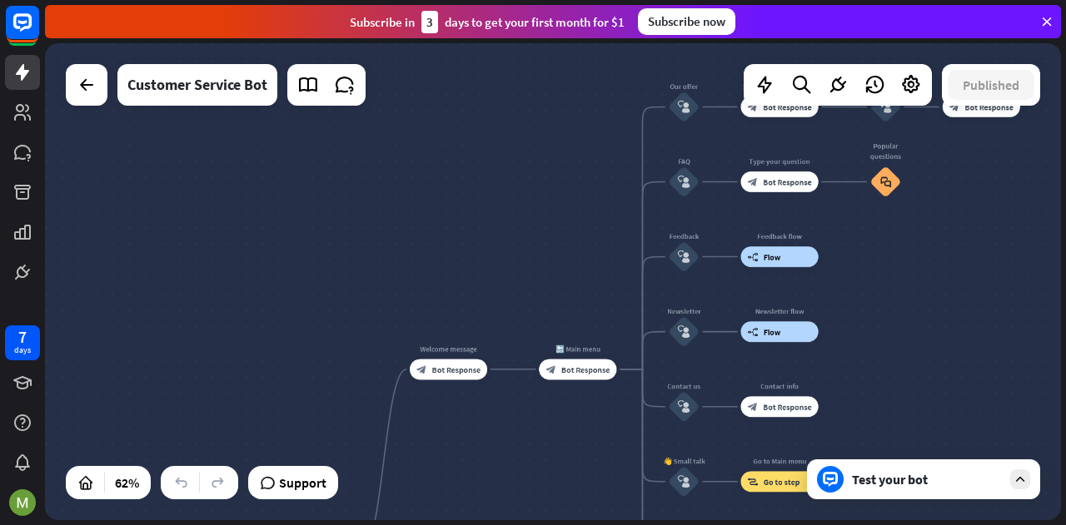
drag, startPoint x: 738, startPoint y: 349, endPoint x: 524, endPoint y: 522, distance: 275.9
click at [524, 522] on div "home_2 Start point Welcome message block_bot_response Bot Response 🔙 Main menu …" at bounding box center [555, 284] width 1021 height 482
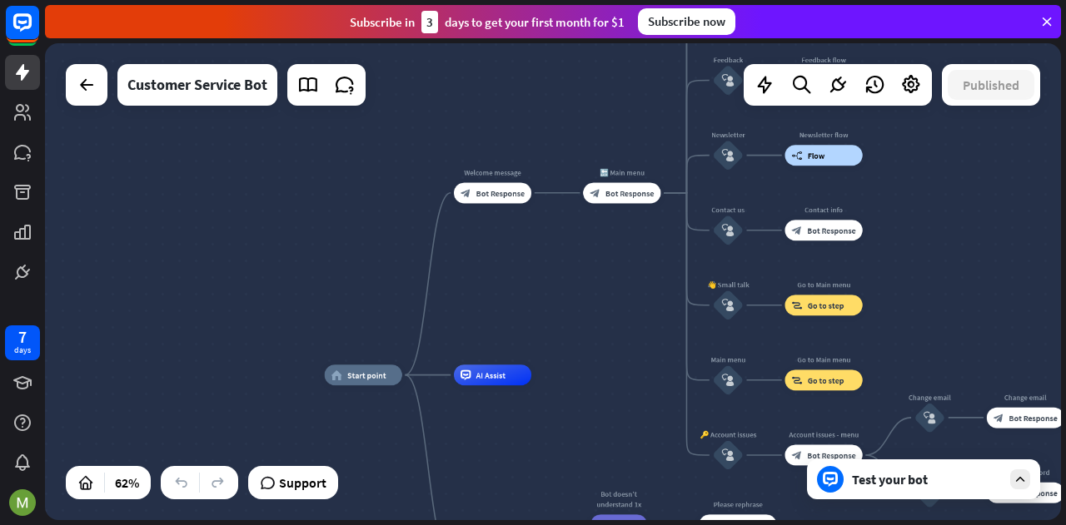
drag, startPoint x: 568, startPoint y: 440, endPoint x: 612, endPoint y: 264, distance: 181.9
click at [612, 264] on div "home_2 Start point Welcome message block_bot_response Bot Response 🔙 Main menu …" at bounding box center [553, 281] width 1016 height 477
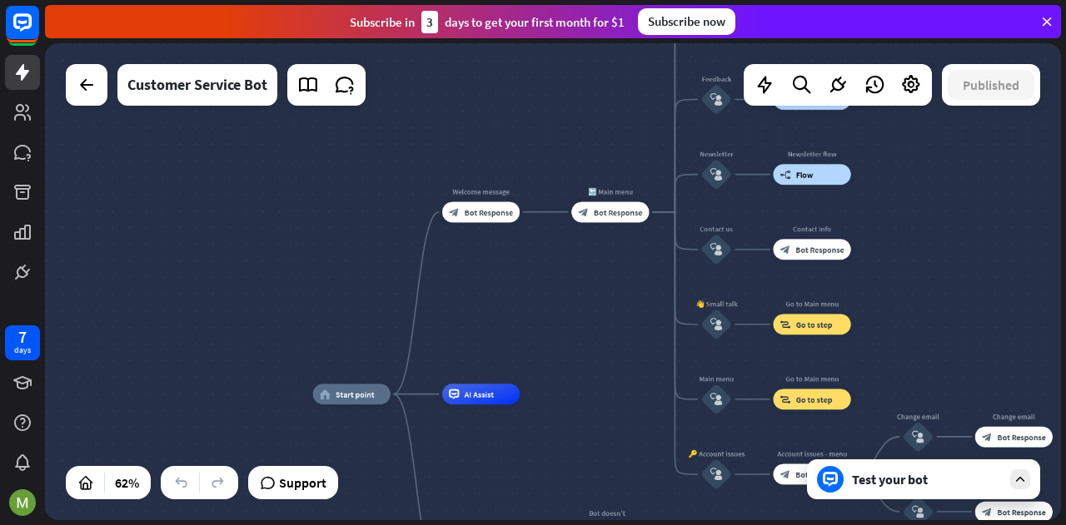
drag, startPoint x: 612, startPoint y: 381, endPoint x: 581, endPoint y: 425, distance: 53.8
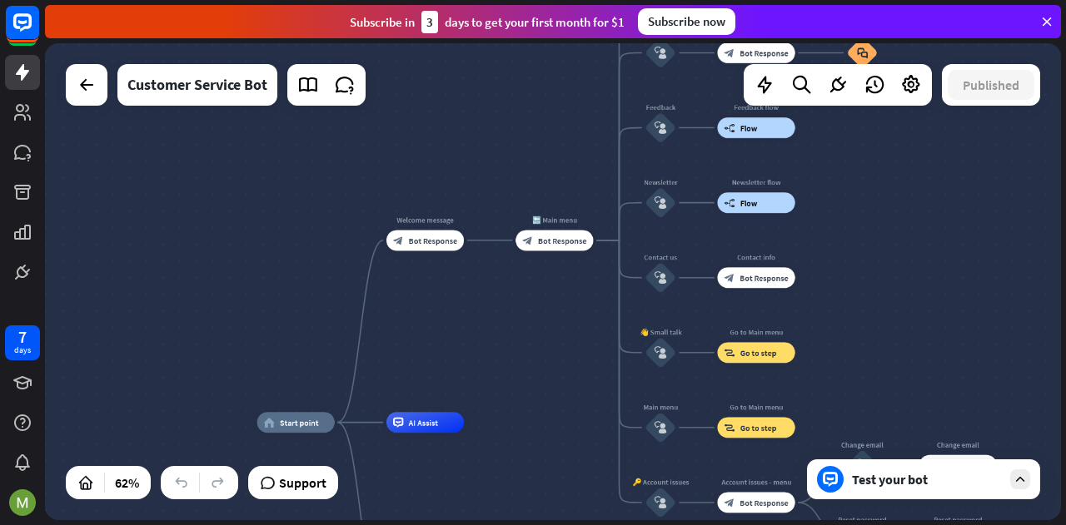
drag, startPoint x: 604, startPoint y: 402, endPoint x: 567, endPoint y: 405, distance: 36.8
click at [567, 405] on div "home_2 Start point Welcome message block_bot_response Bot Response 🔙 Main menu …" at bounding box center [553, 281] width 1016 height 477
click at [740, 201] on span "Flow" at bounding box center [748, 202] width 17 height 10
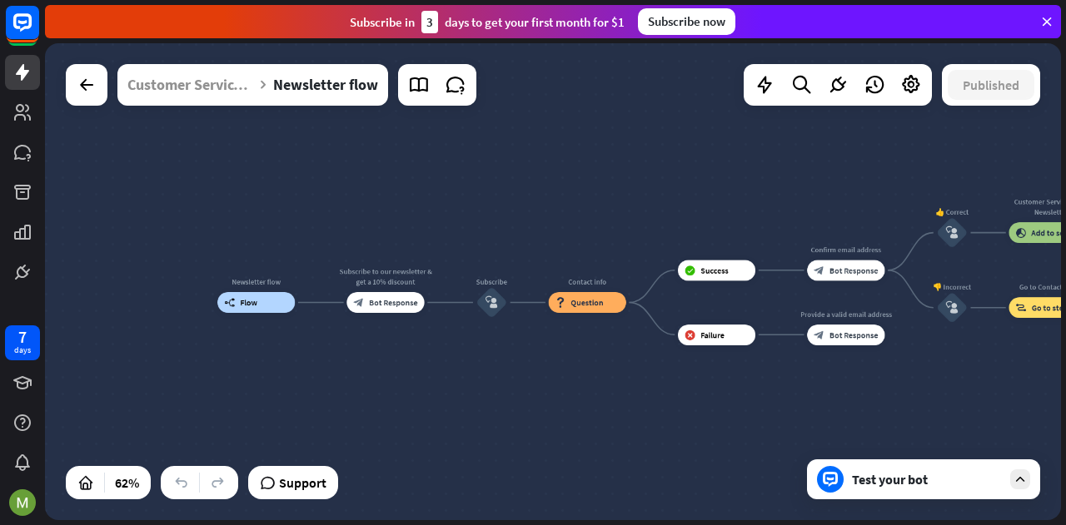
drag, startPoint x: 808, startPoint y: 366, endPoint x: 680, endPoint y: 387, distance: 129.1
click at [680, 387] on div "Newsletter flow builder_tree Flow Subscribe to our newsletter & get a 10% disco…" at bounding box center [532, 451] width 631 height 296
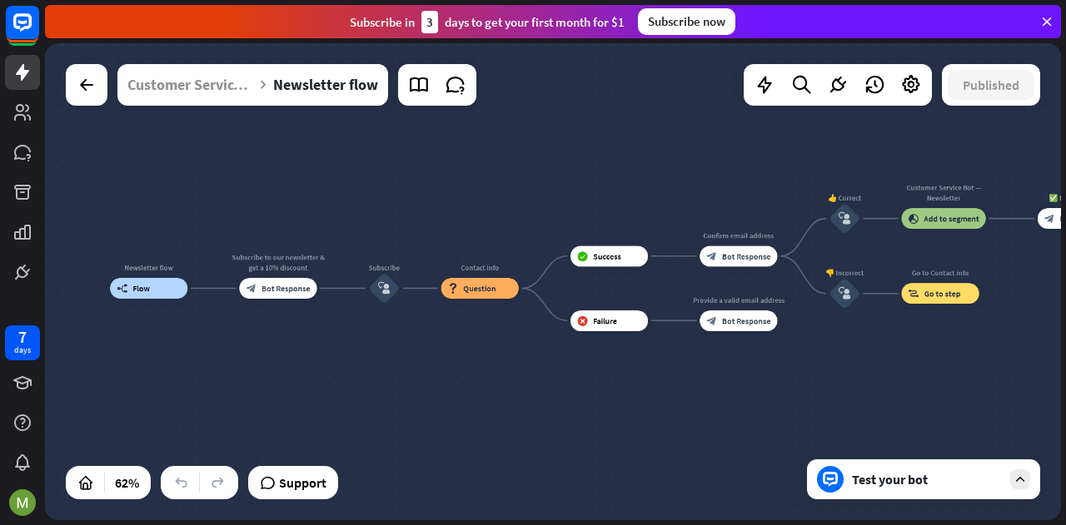
drag, startPoint x: 915, startPoint y: 380, endPoint x: 808, endPoint y: 365, distance: 108.3
click at [808, 365] on div "Newsletter flow builder_tree Flow Subscribe to our newsletter & get a 10% disco…" at bounding box center [553, 281] width 1016 height 477
click at [91, 79] on icon at bounding box center [87, 85] width 20 height 20
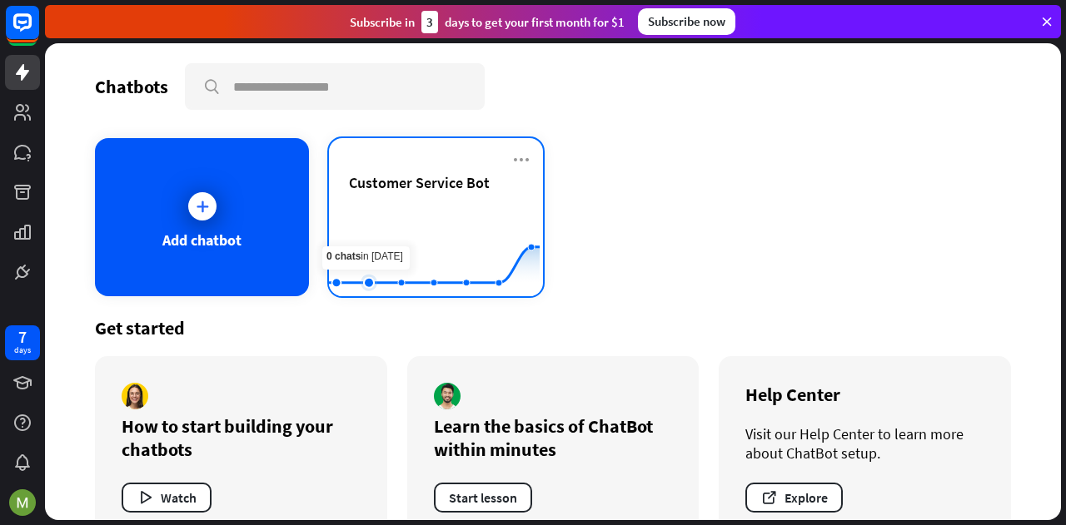
click at [373, 228] on rect at bounding box center [434, 255] width 211 height 104
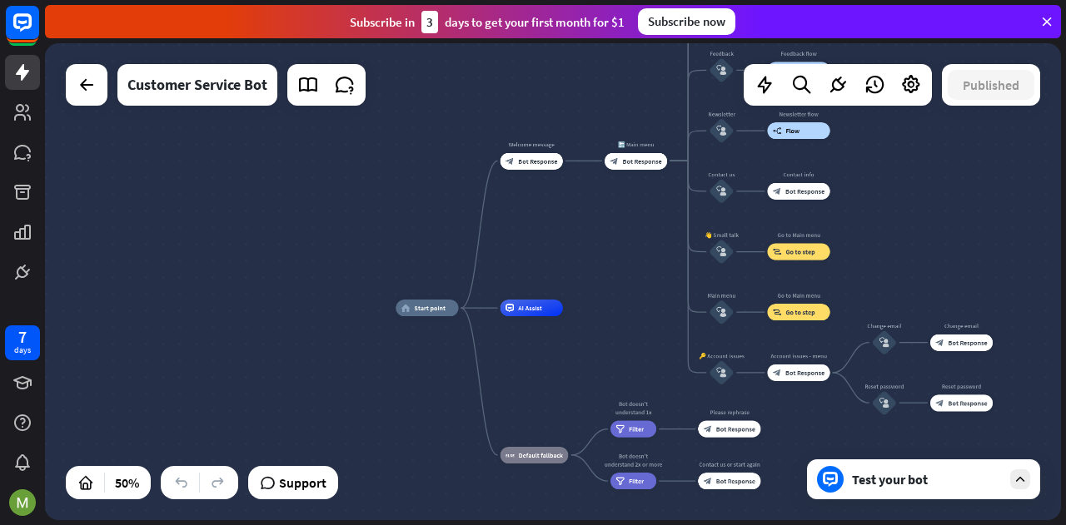
drag, startPoint x: 668, startPoint y: 318, endPoint x: 605, endPoint y: 321, distance: 63.4
click at [605, 321] on div "home_2 Start point Welcome message block_bot_response Bot Response 🔙 Main menu …" at bounding box center [649, 427] width 509 height 239
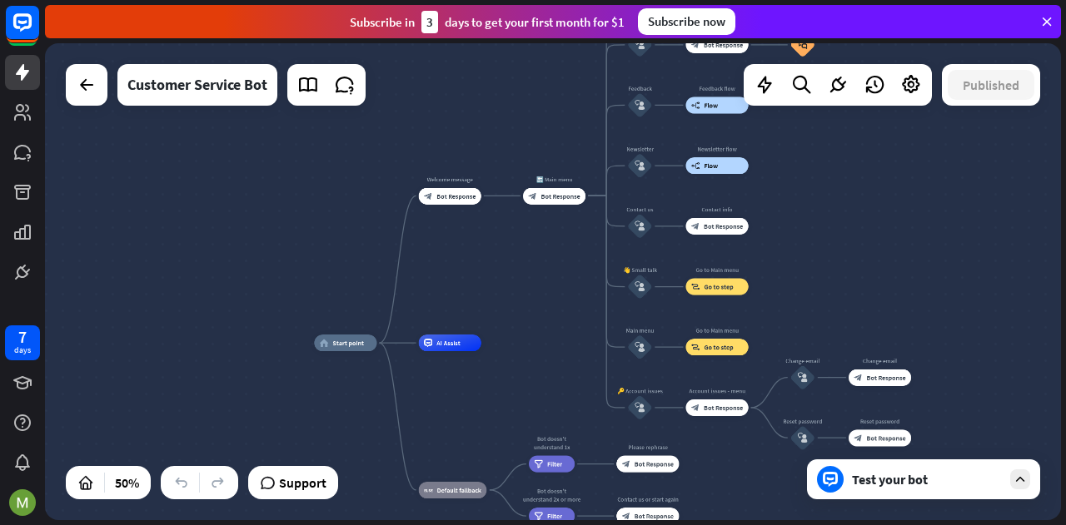
drag, startPoint x: 605, startPoint y: 321, endPoint x: 524, endPoint y: 356, distance: 88.8
click at [524, 356] on div "home_2 Start point Welcome message block_bot_response Bot Response 🔙 Main menu …" at bounding box center [568, 462] width 509 height 239
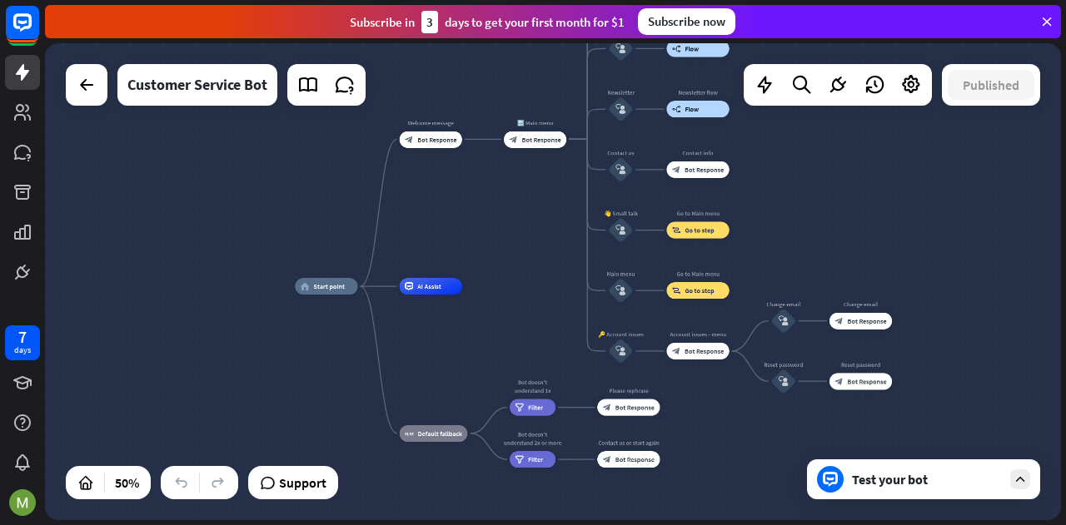
drag, startPoint x: 562, startPoint y: 387, endPoint x: 543, endPoint y: 332, distance: 58.2
click at [543, 332] on div "home_2 Start point Welcome message block_bot_response Bot Response 🔙 Main menu …" at bounding box center [549, 405] width 509 height 239
